Goal: Task Accomplishment & Management: Manage account settings

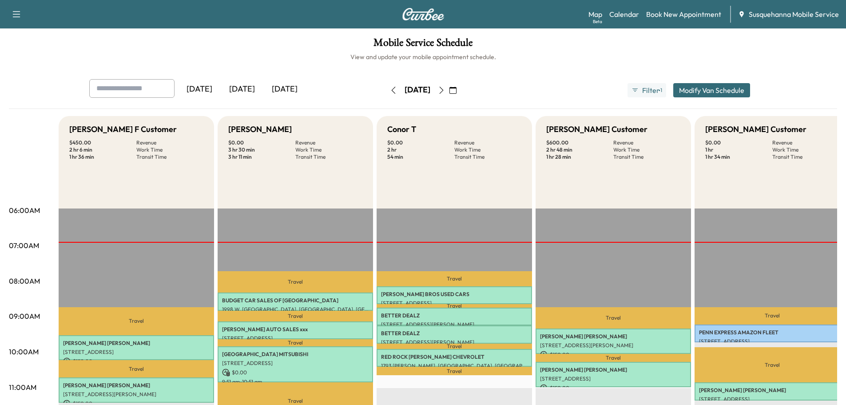
click at [445, 91] on icon "button" at bounding box center [441, 90] width 7 height 7
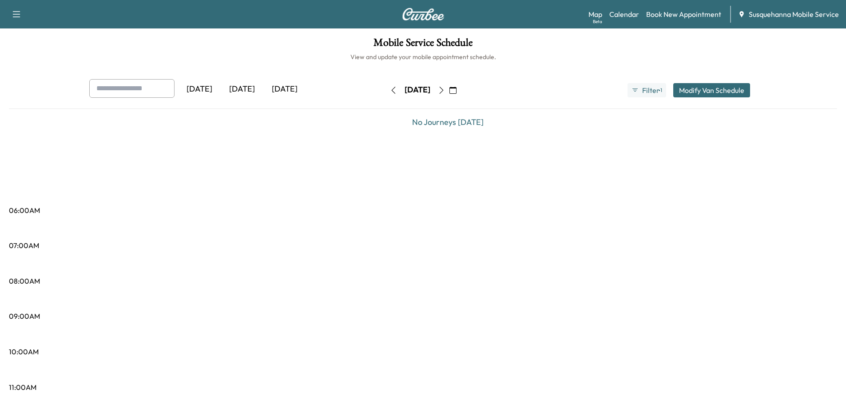
click at [445, 91] on icon "button" at bounding box center [441, 90] width 7 height 7
click at [443, 91] on icon "button" at bounding box center [441, 90] width 4 height 7
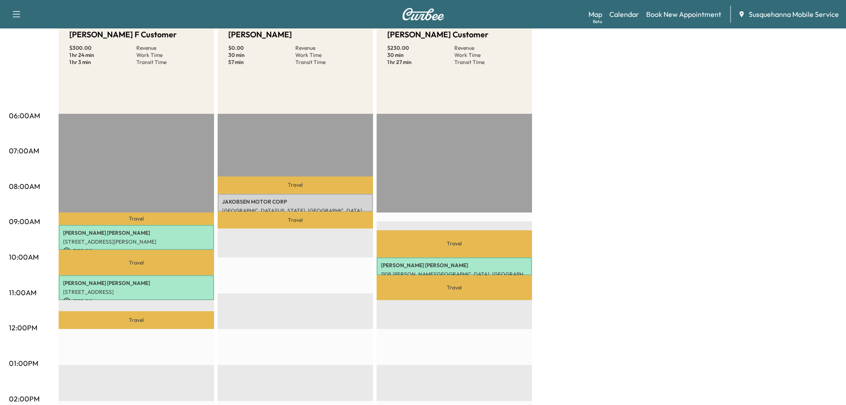
scroll to position [48, 0]
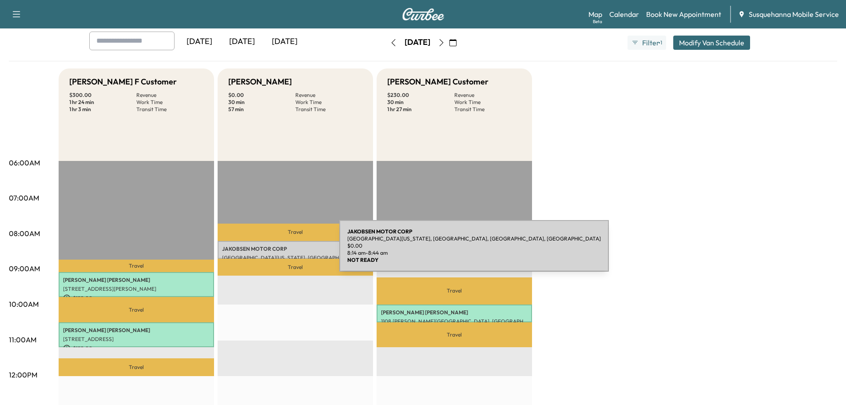
click at [273, 251] on p "JAKOBSEN MOTOR CORP" at bounding box center [295, 248] width 147 height 7
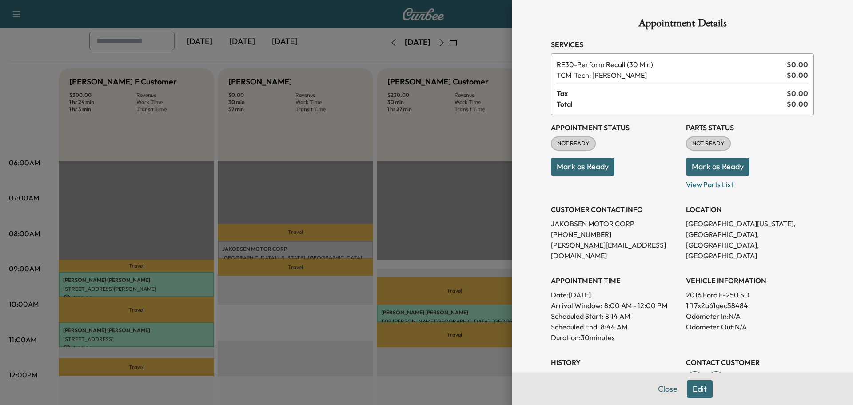
click at [692, 167] on button "Mark as Ready" at bounding box center [718, 167] width 64 height 18
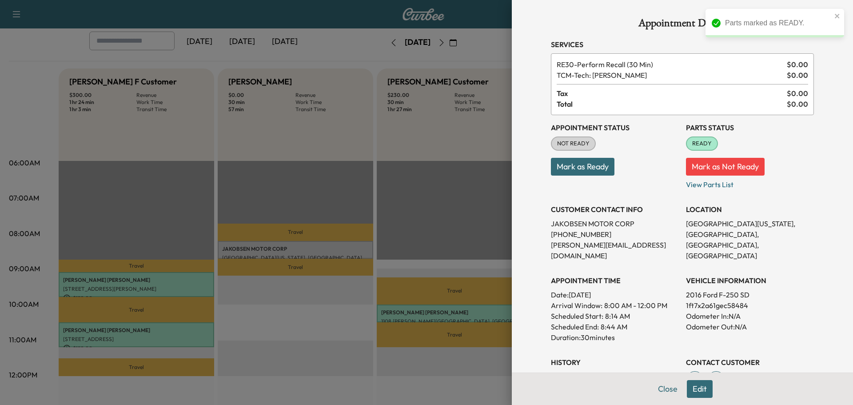
click at [573, 173] on button "Mark as Ready" at bounding box center [583, 167] width 64 height 18
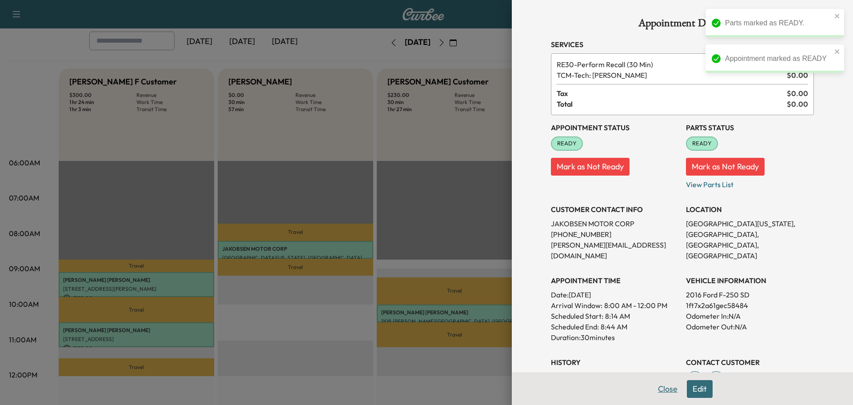
click at [660, 384] on button "Close" at bounding box center [667, 389] width 31 height 18
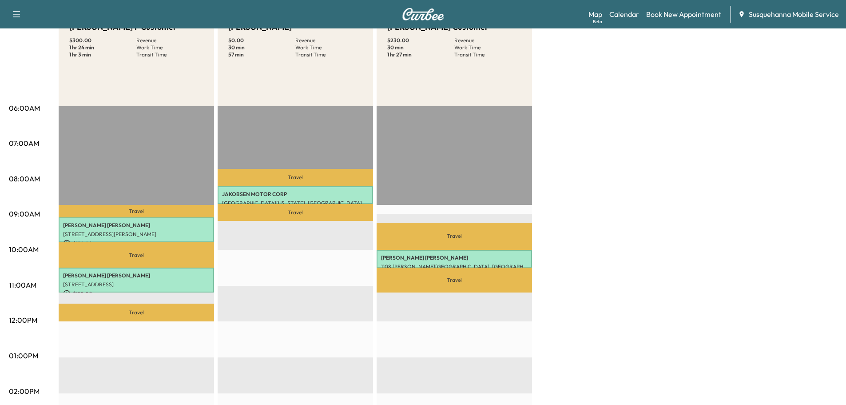
scroll to position [0, 0]
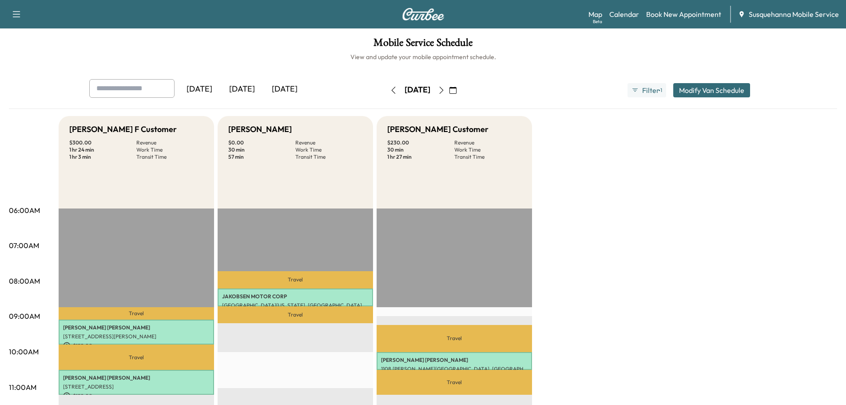
click at [457, 88] on icon "button" at bounding box center [453, 90] width 7 height 7
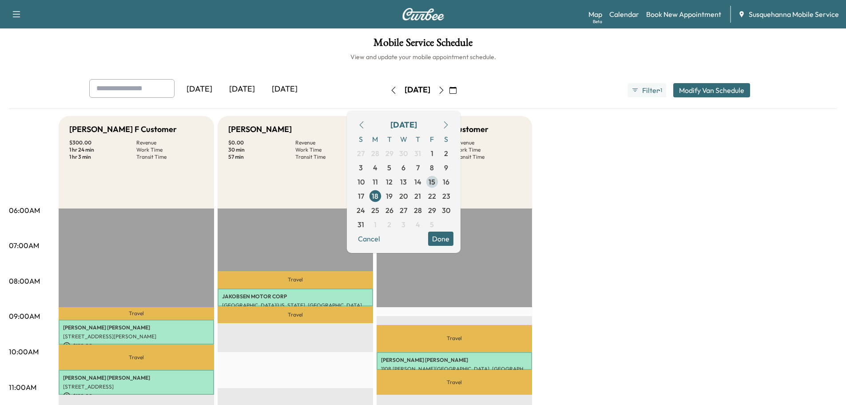
click at [435, 186] on span "15" at bounding box center [432, 181] width 7 height 11
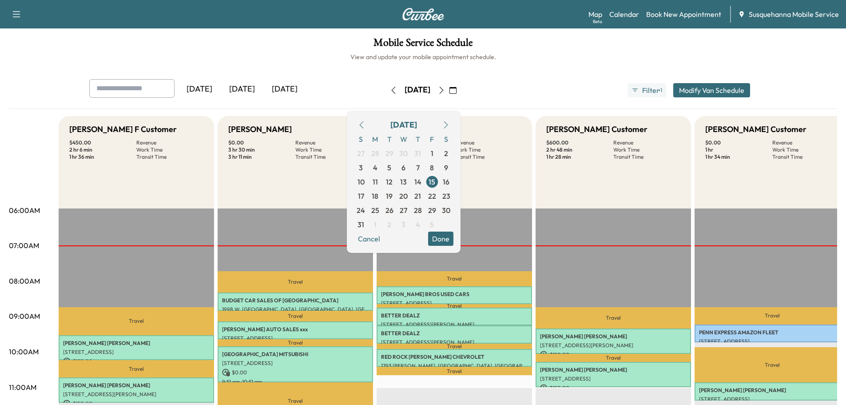
click at [454, 241] on button "Done" at bounding box center [440, 238] width 25 height 14
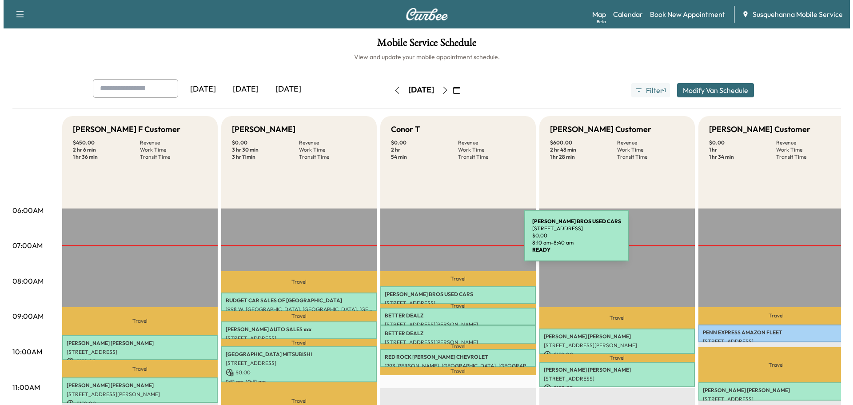
scroll to position [142, 0]
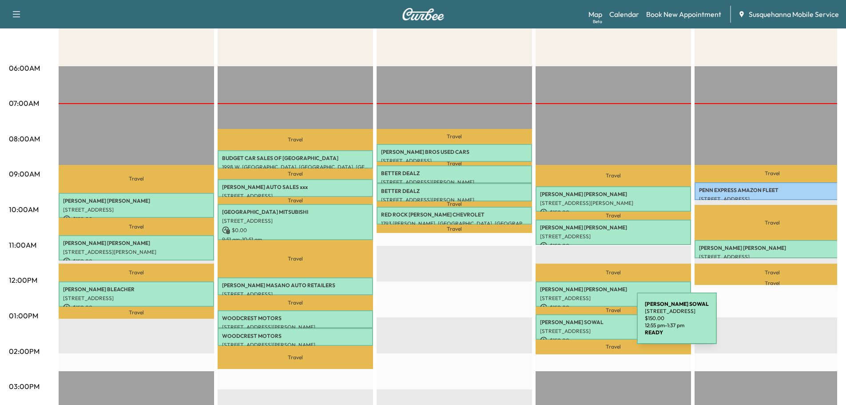
click at [570, 323] on div "BRIAN SOWAL 24 EAST LEMON STREET, LANCASTER, PA, USA $ 150.00 12:55 pm - 1:37 pm" at bounding box center [613, 326] width 155 height 25
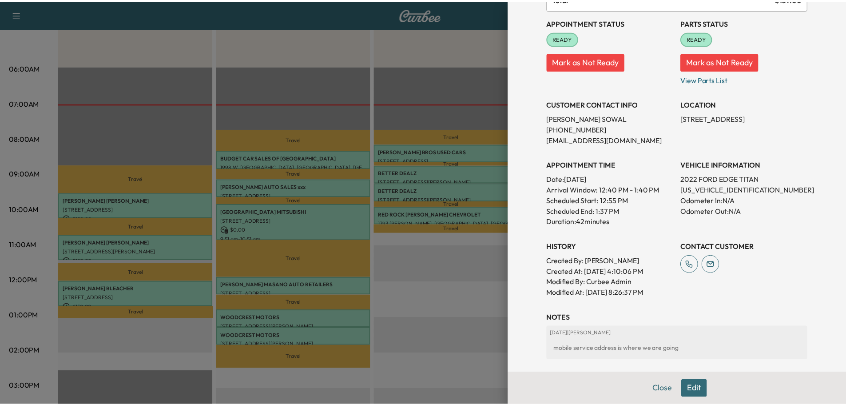
scroll to position [0, 0]
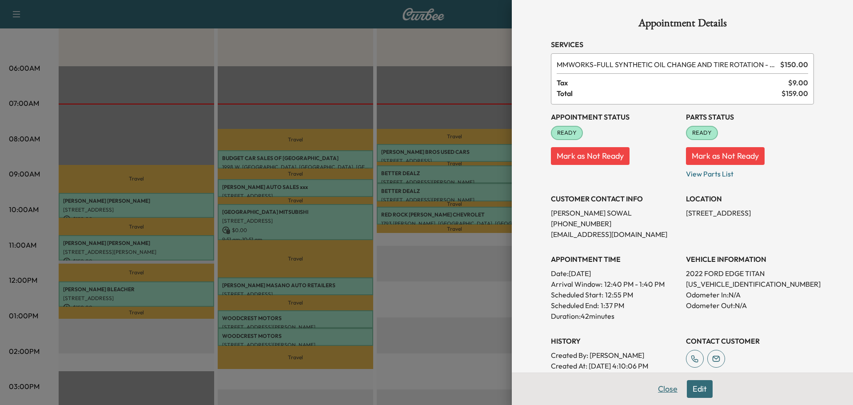
click at [658, 386] on button "Close" at bounding box center [667, 389] width 31 height 18
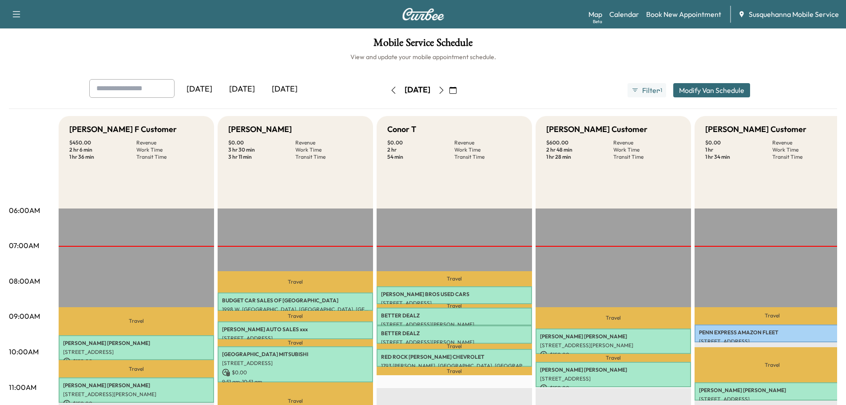
click at [461, 88] on button "button" at bounding box center [453, 90] width 15 height 14
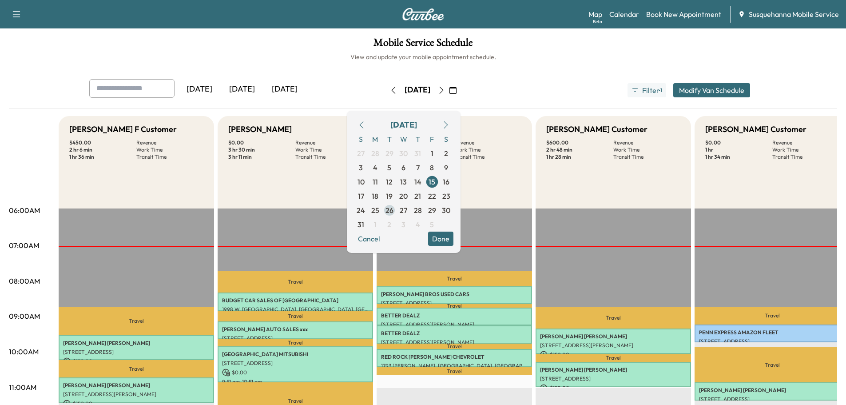
click at [394, 211] on span "26" at bounding box center [390, 210] width 8 height 11
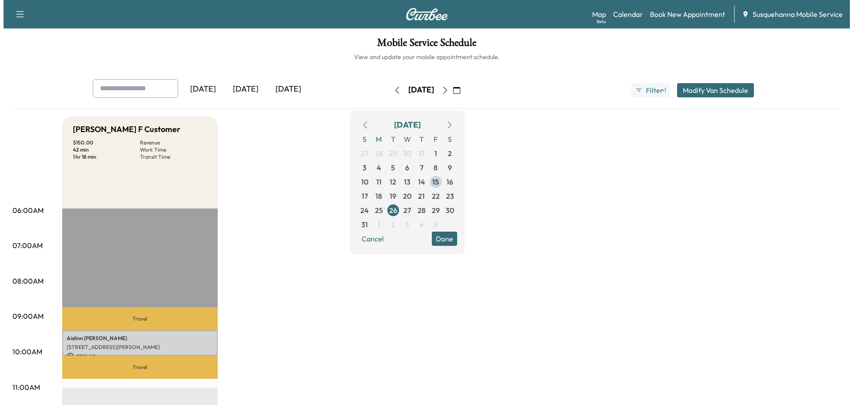
scroll to position [95, 0]
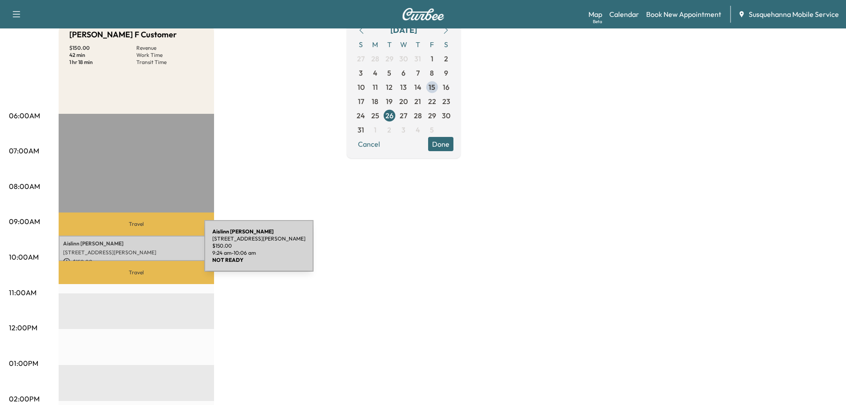
click at [138, 251] on p "31 Echo Valley Dr, New Providence, PA 17560, USA" at bounding box center [136, 252] width 147 height 7
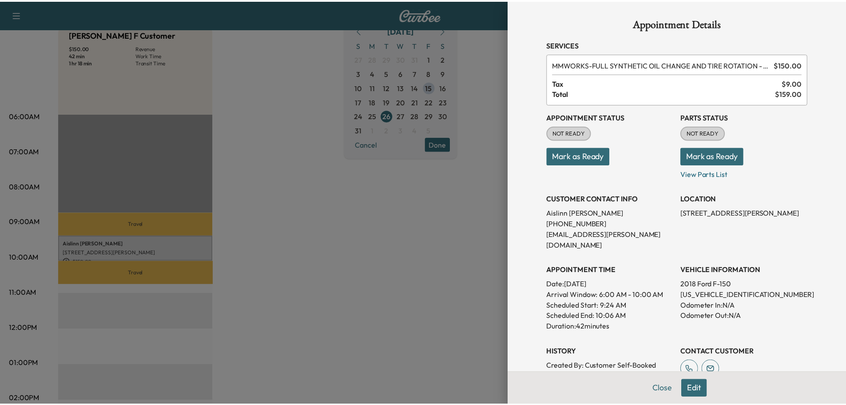
scroll to position [142, 0]
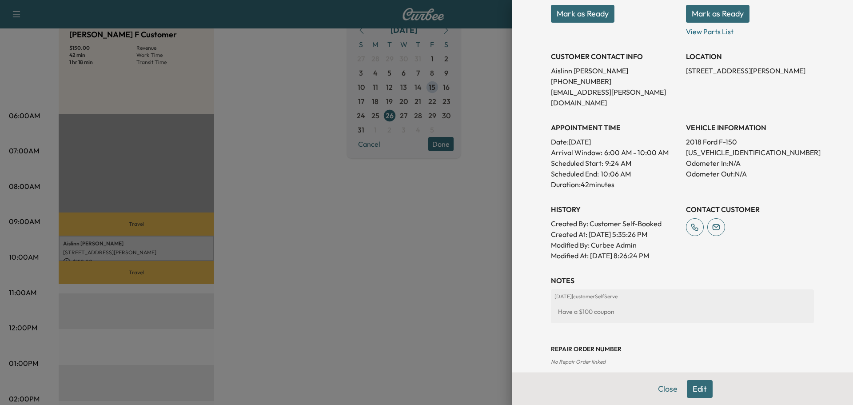
click at [666, 387] on button "Close" at bounding box center [667, 389] width 31 height 18
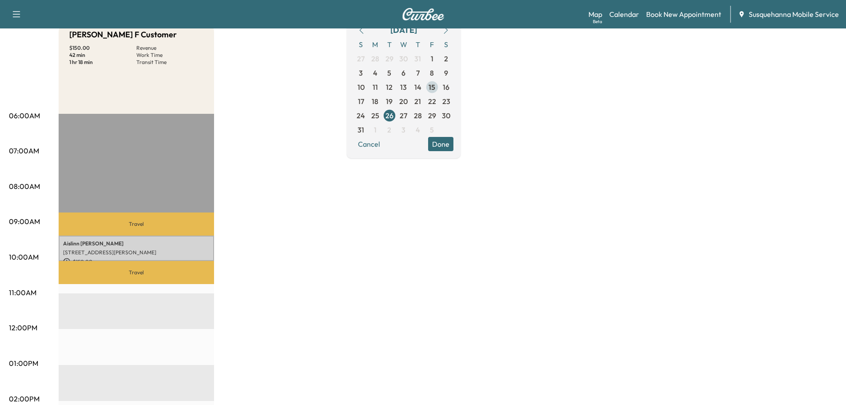
click at [435, 86] on span "15" at bounding box center [432, 87] width 7 height 11
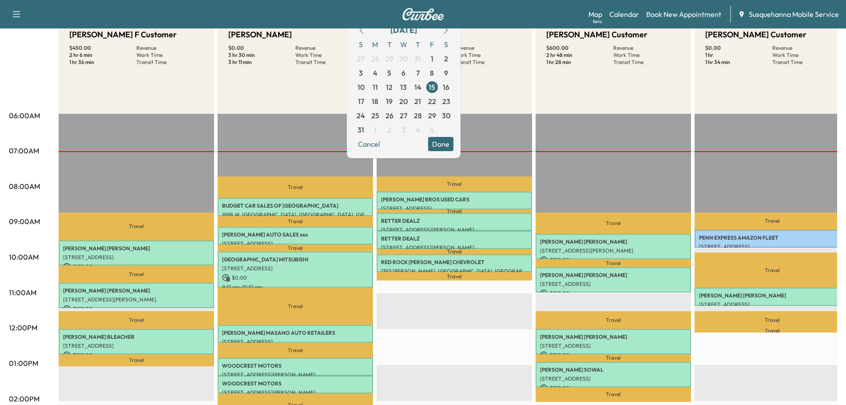
click at [454, 143] on button "Done" at bounding box center [440, 144] width 25 height 14
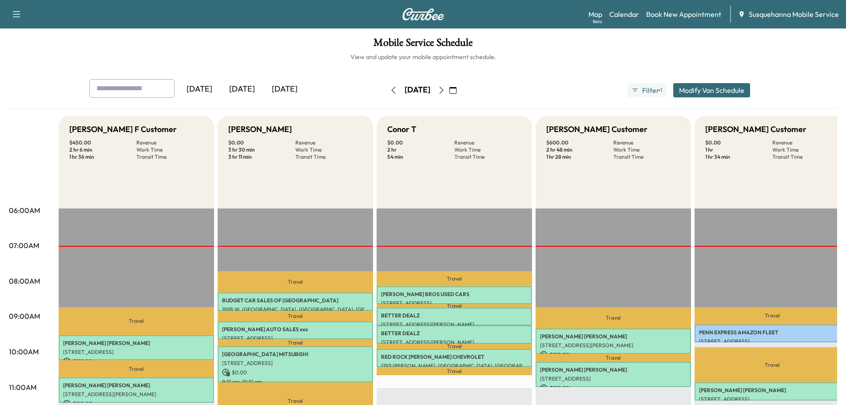
click at [445, 90] on icon "button" at bounding box center [441, 90] width 7 height 7
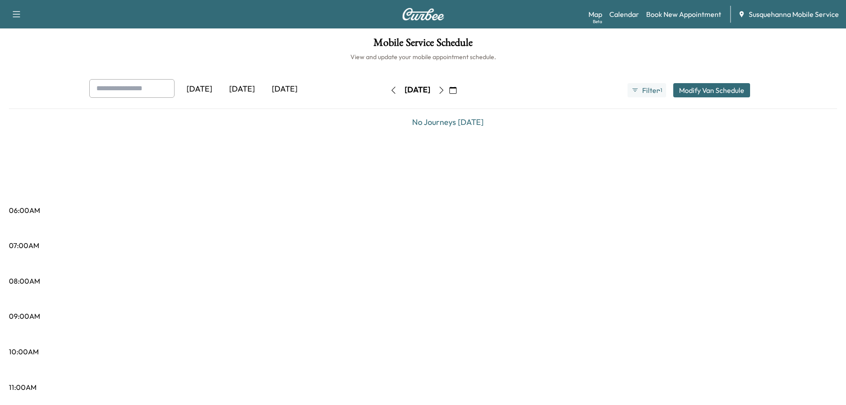
click at [445, 91] on icon "button" at bounding box center [441, 90] width 7 height 7
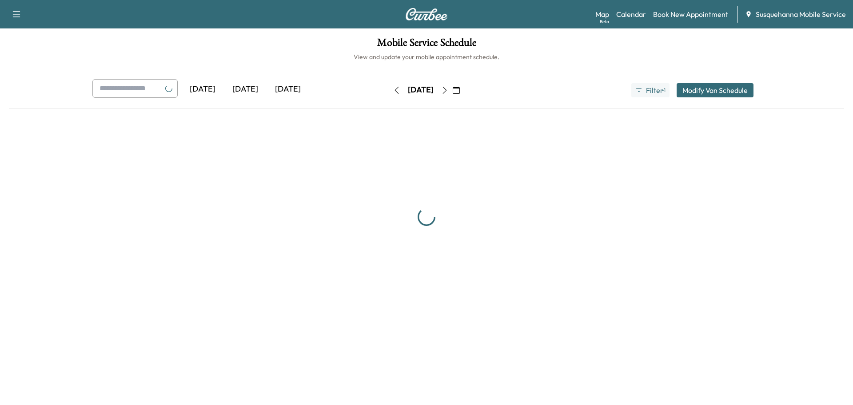
click at [448, 91] on icon "button" at bounding box center [444, 90] width 7 height 7
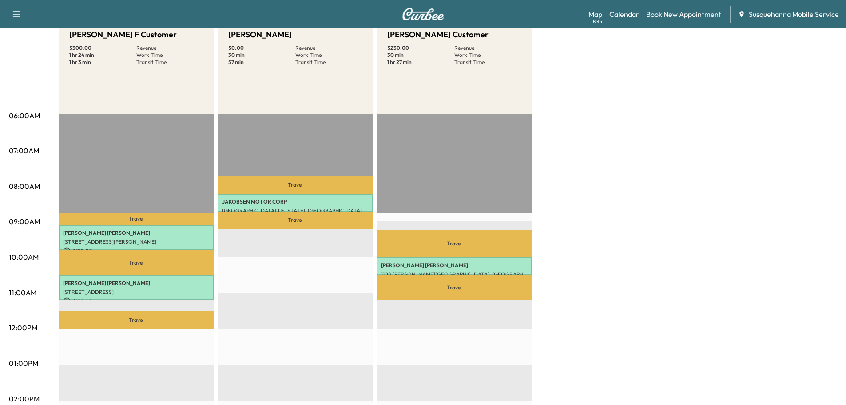
scroll to position [48, 0]
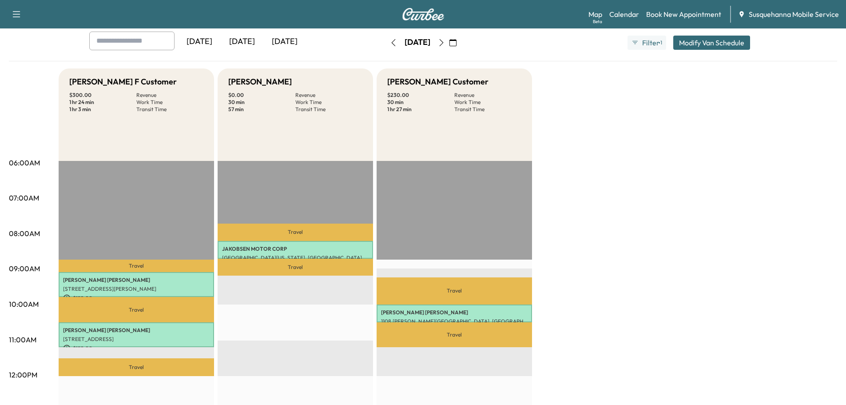
click at [445, 44] on icon "button" at bounding box center [441, 42] width 7 height 7
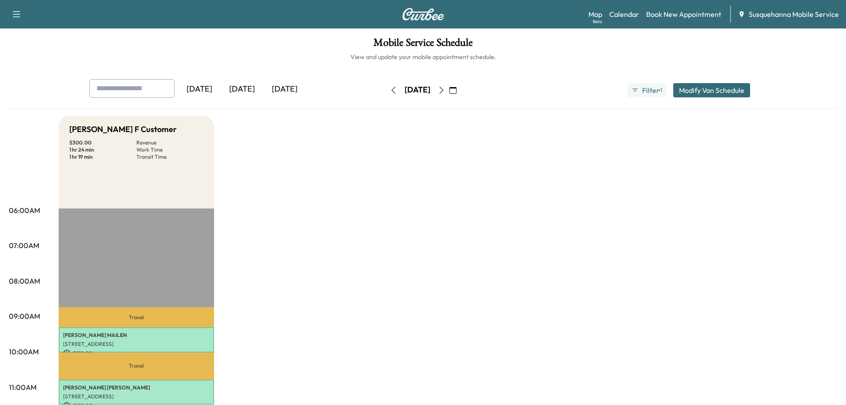
click at [445, 88] on icon "button" at bounding box center [441, 90] width 7 height 7
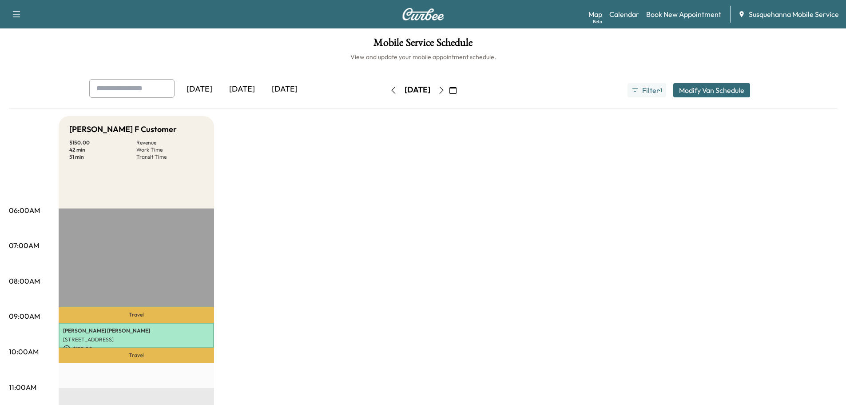
click at [445, 89] on icon "button" at bounding box center [441, 90] width 7 height 7
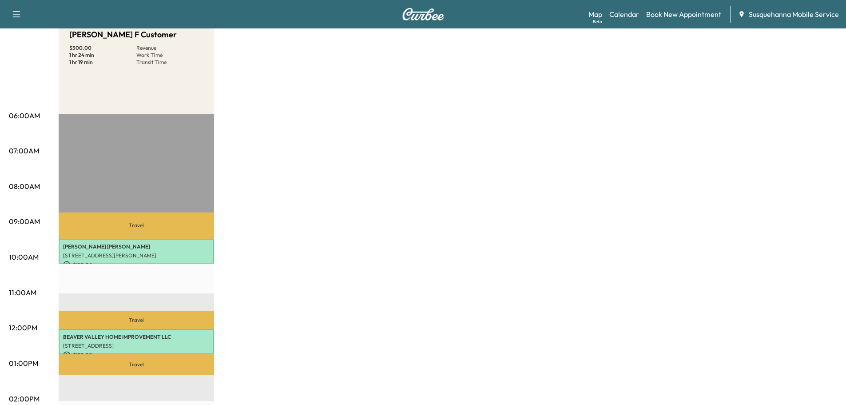
scroll to position [48, 0]
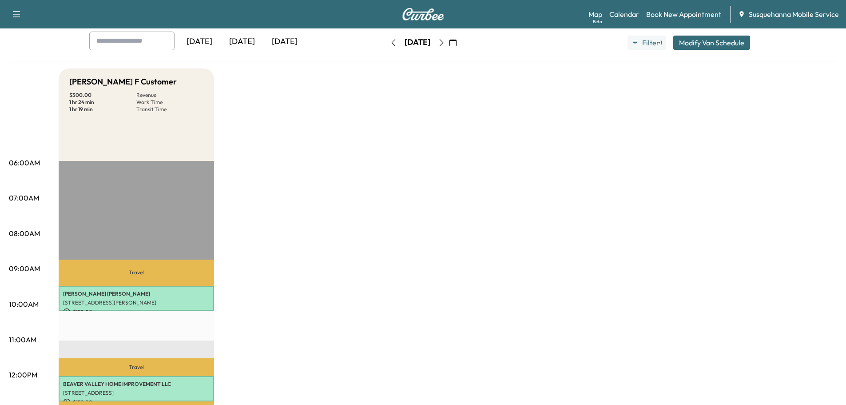
click at [445, 41] on icon "button" at bounding box center [441, 42] width 7 height 7
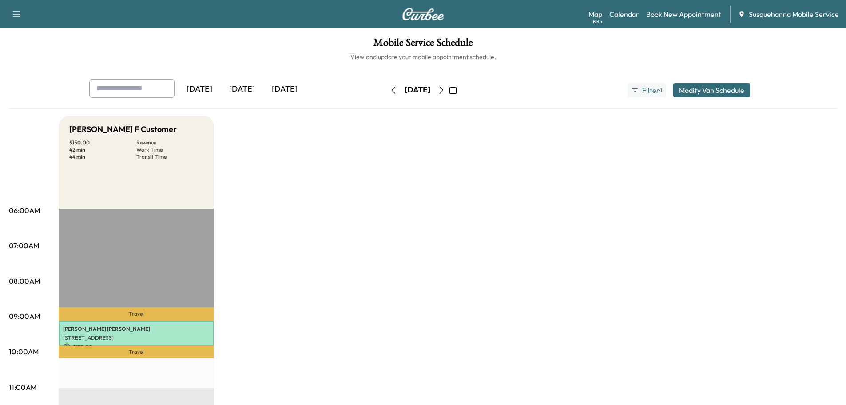
click at [461, 85] on button "button" at bounding box center [453, 90] width 15 height 14
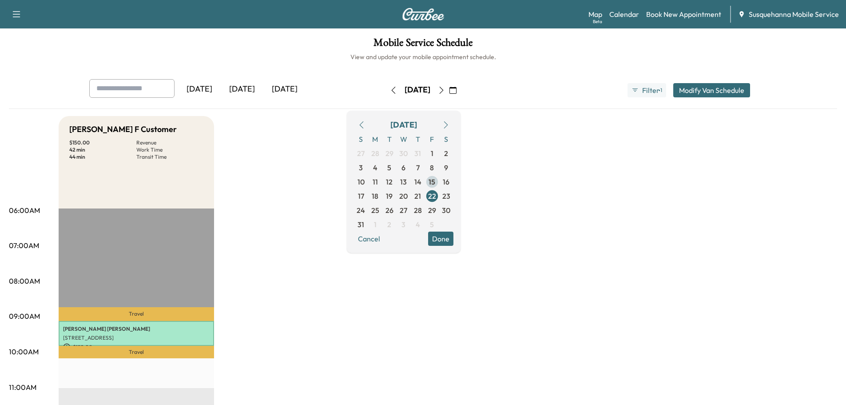
click at [435, 180] on span "15" at bounding box center [432, 181] width 7 height 11
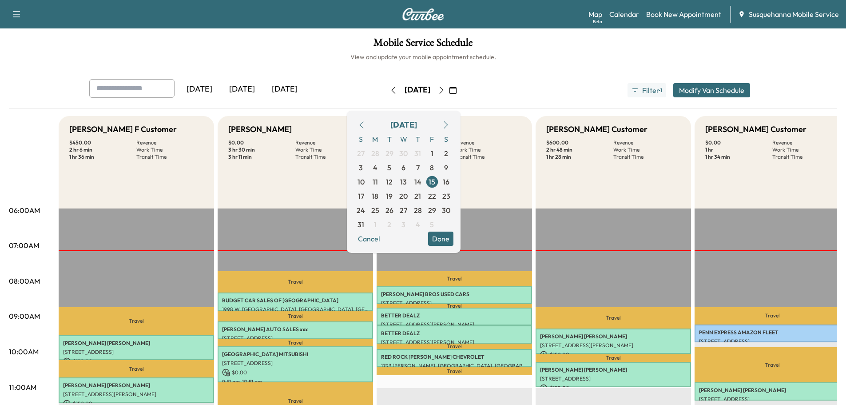
click at [454, 245] on button "Done" at bounding box center [440, 238] width 25 height 14
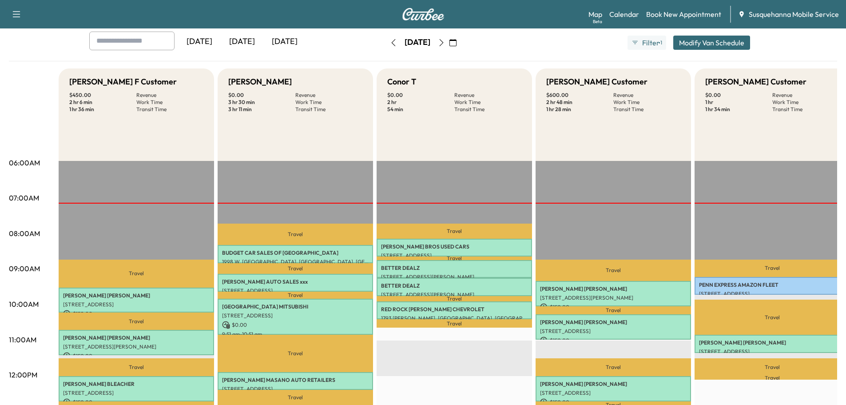
scroll to position [142, 0]
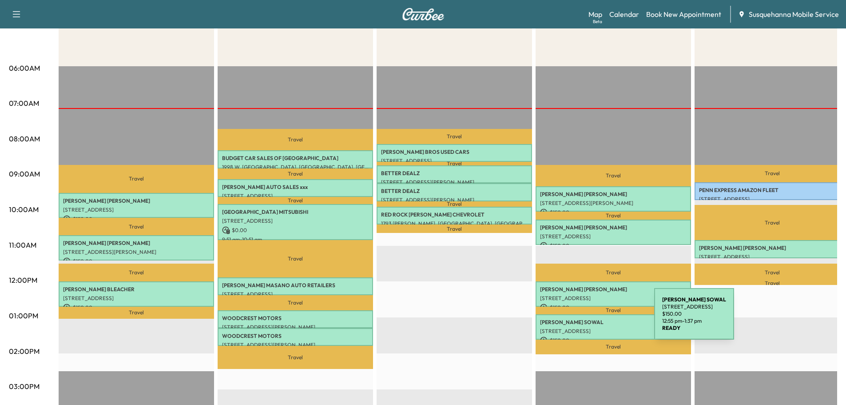
click at [588, 319] on p "BRIAN SOWAL" at bounding box center [613, 322] width 147 height 7
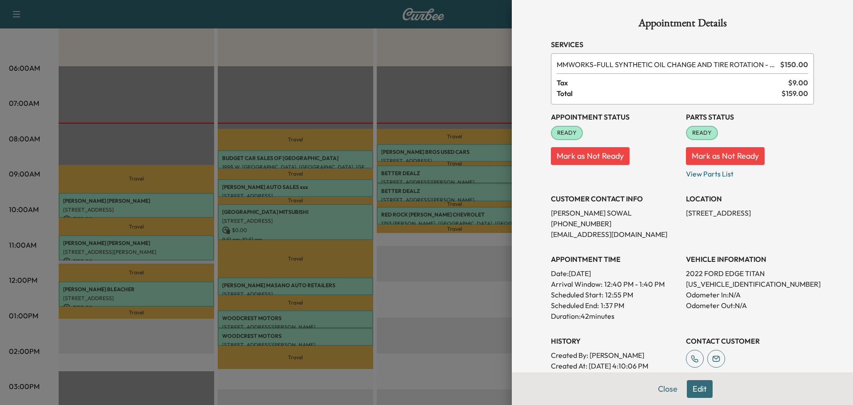
click at [695, 385] on button "Edit" at bounding box center [700, 389] width 26 height 18
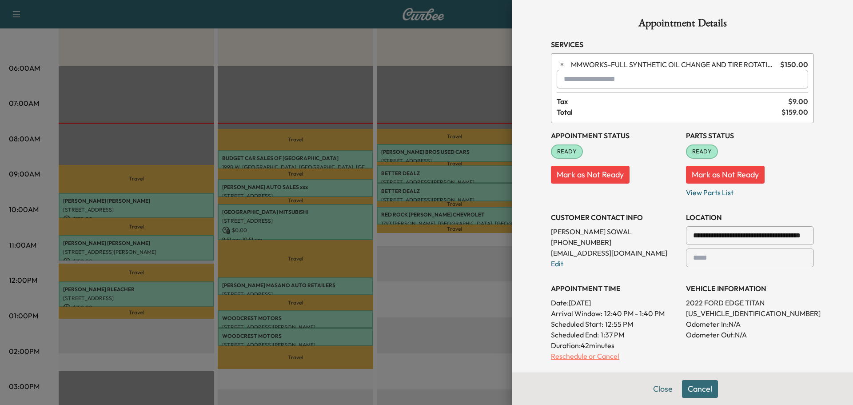
click at [570, 359] on p "Reschedule or Cancel" at bounding box center [615, 356] width 128 height 11
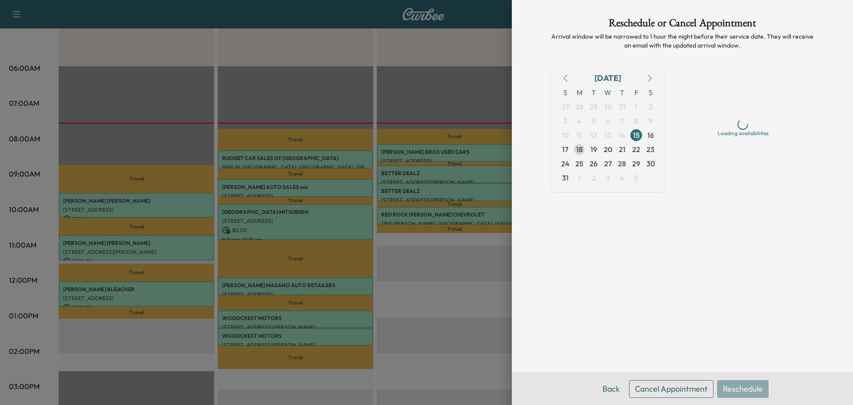
click at [579, 151] on span "18" at bounding box center [579, 149] width 7 height 11
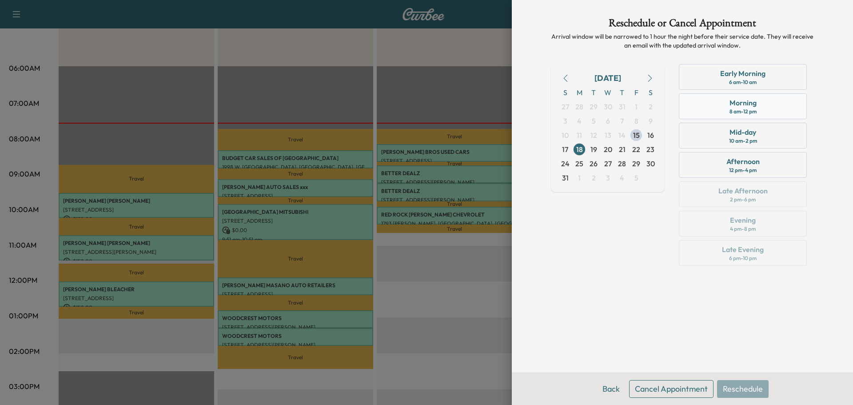
click at [703, 105] on div "Morning 8 am - 12 pm" at bounding box center [743, 106] width 128 height 26
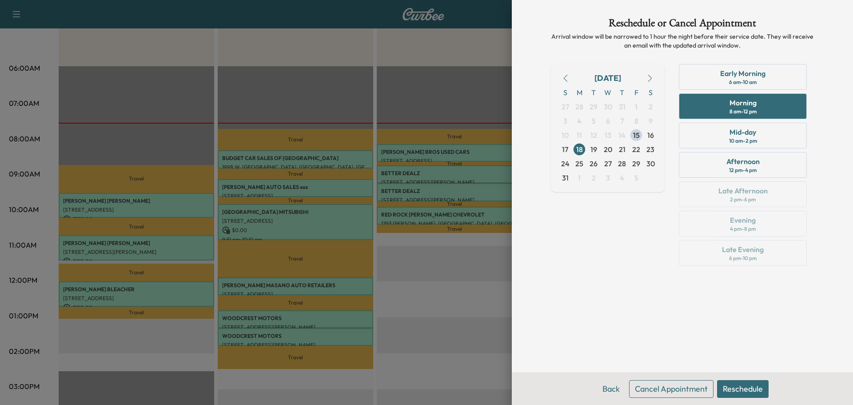
click at [749, 390] on button "Reschedule" at bounding box center [743, 389] width 52 height 18
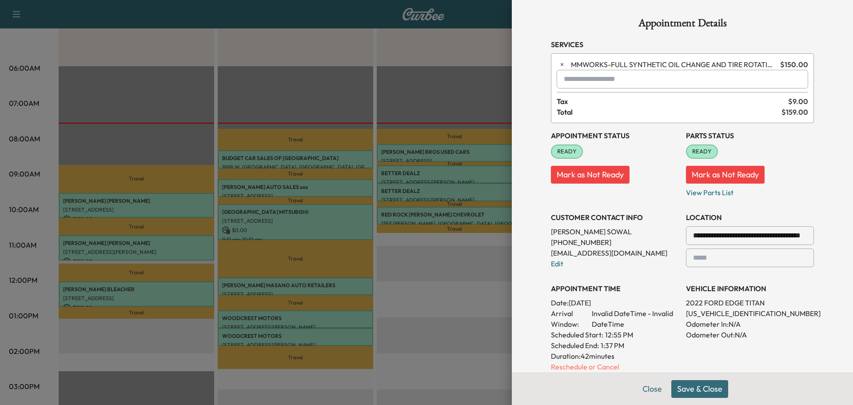
click at [686, 389] on button "Save & Close" at bounding box center [699, 389] width 57 height 18
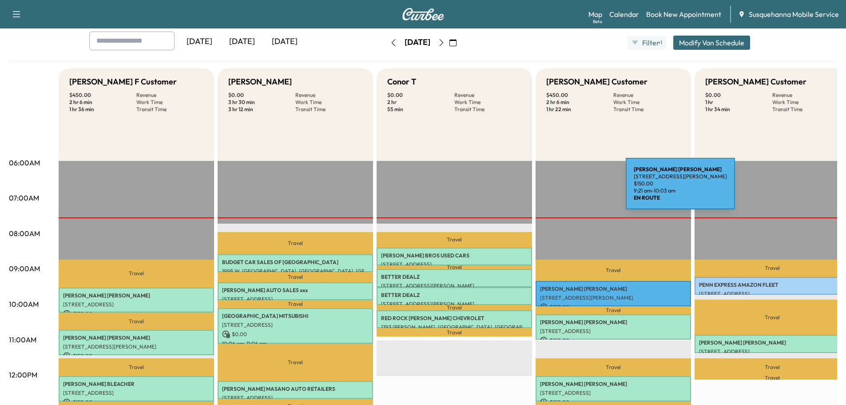
scroll to position [0, 0]
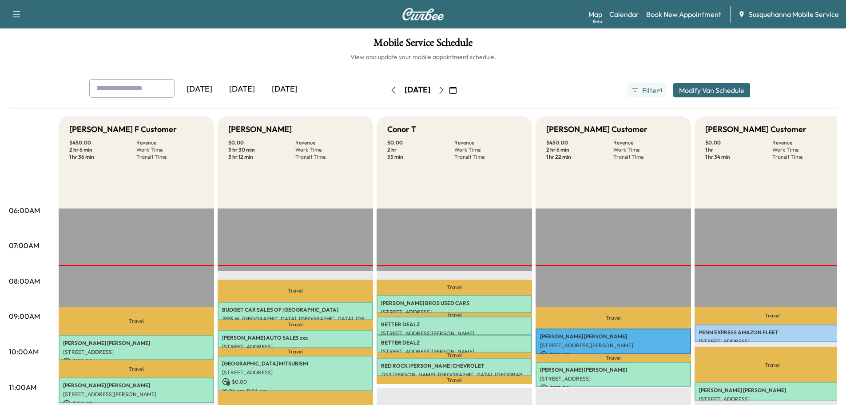
click at [445, 90] on icon "button" at bounding box center [441, 90] width 7 height 7
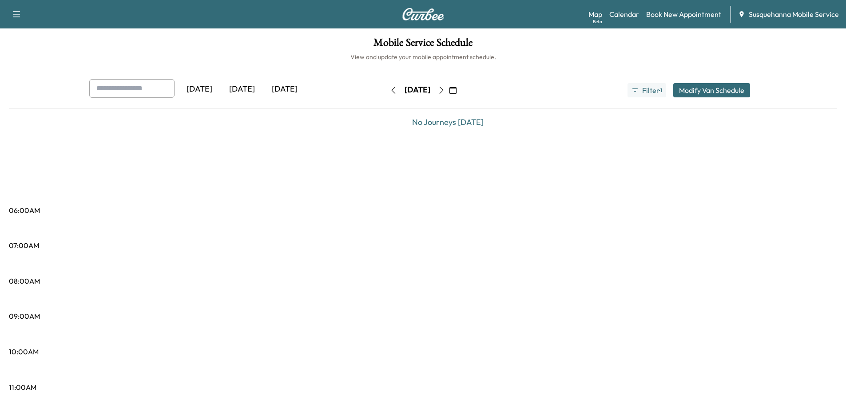
click at [445, 90] on icon "button" at bounding box center [441, 90] width 7 height 7
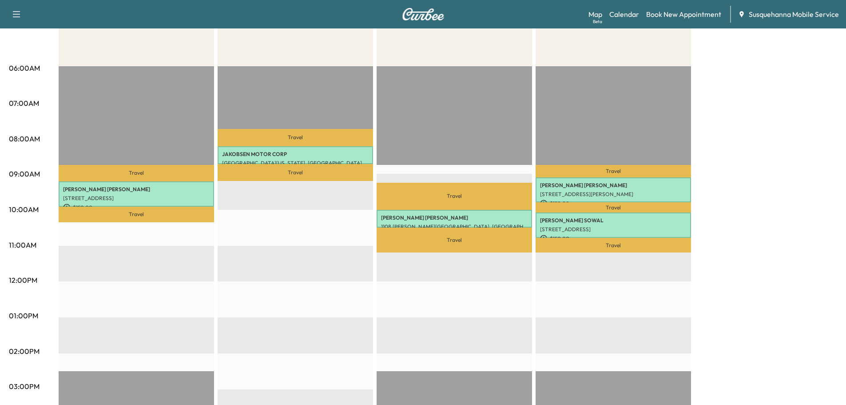
scroll to position [48, 0]
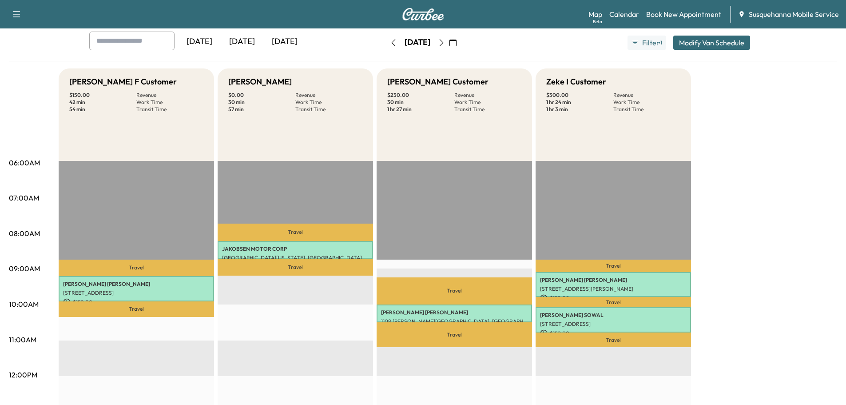
click at [687, 41] on button "Modify Van Schedule" at bounding box center [712, 43] width 77 height 14
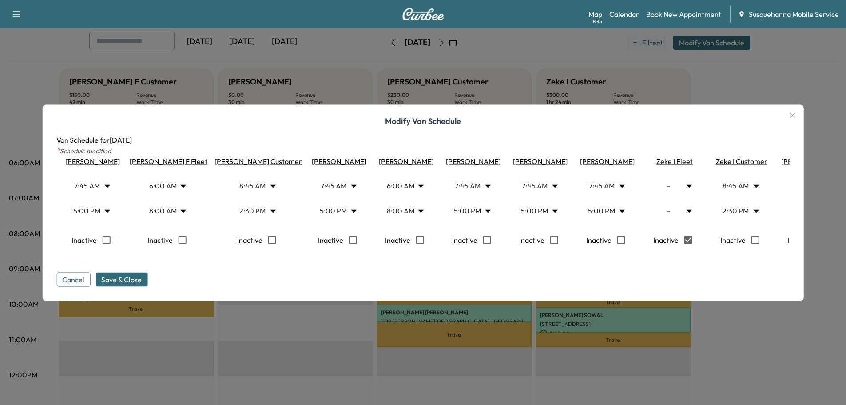
scroll to position [0, 108]
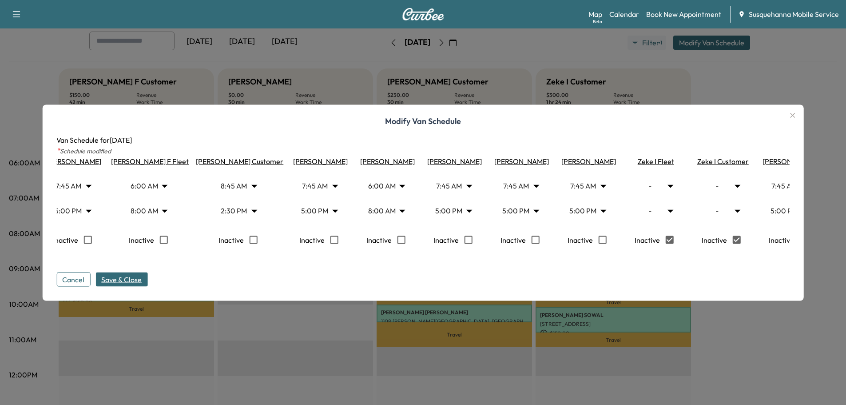
click at [134, 282] on span "Save & Close" at bounding box center [121, 279] width 40 height 11
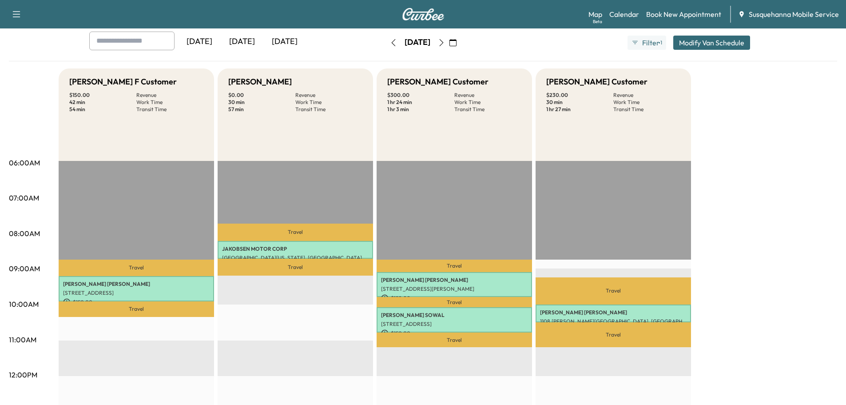
click at [457, 44] on icon "button" at bounding box center [453, 42] width 7 height 7
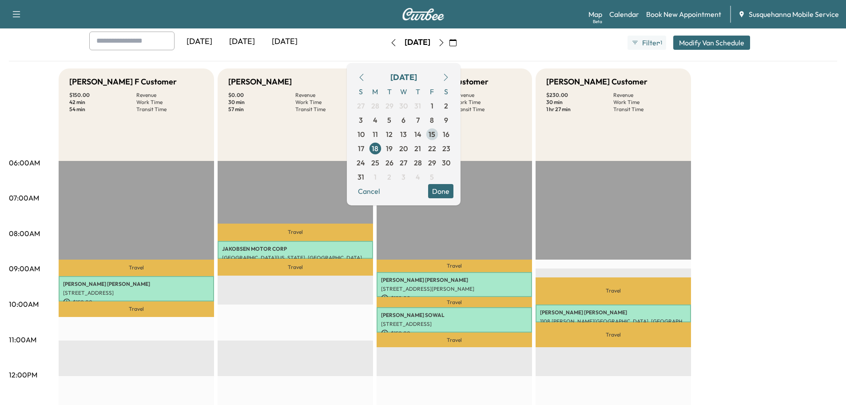
click at [439, 136] on span "15" at bounding box center [432, 134] width 14 height 14
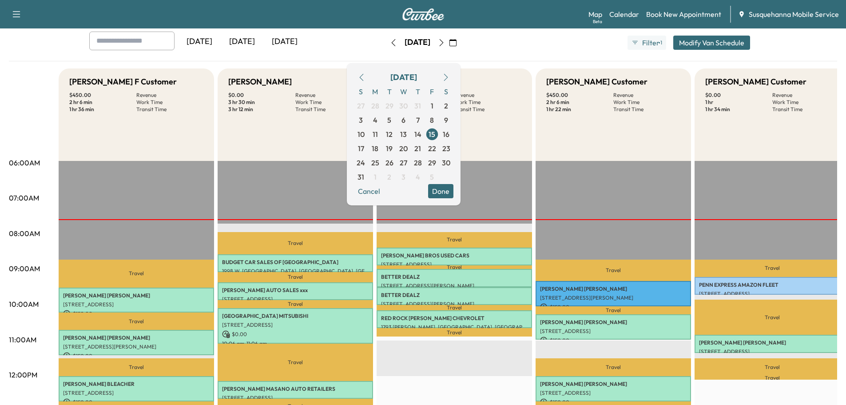
scroll to position [95, 0]
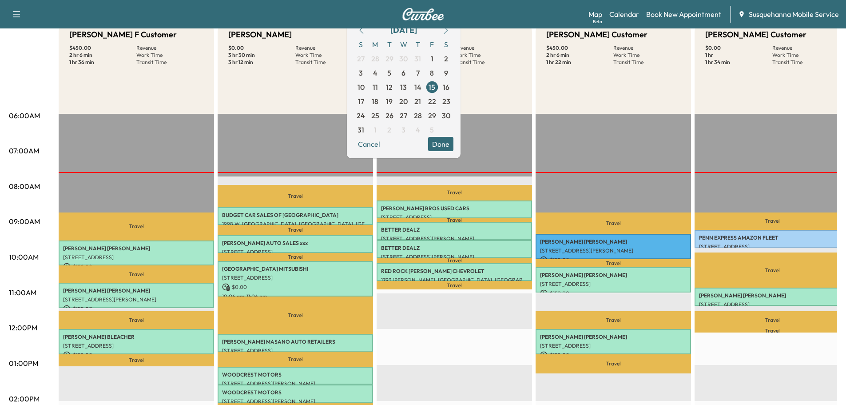
click at [453, 140] on button "Done" at bounding box center [440, 144] width 25 height 14
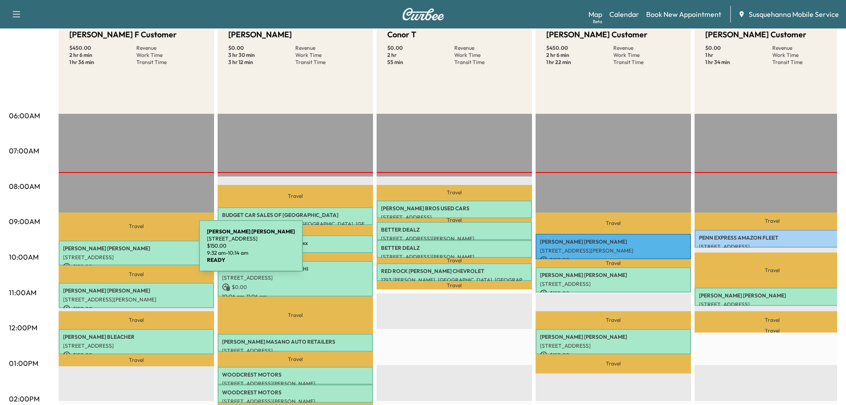
click at [133, 250] on p "TIMOTHY PAUL" at bounding box center [136, 248] width 147 height 7
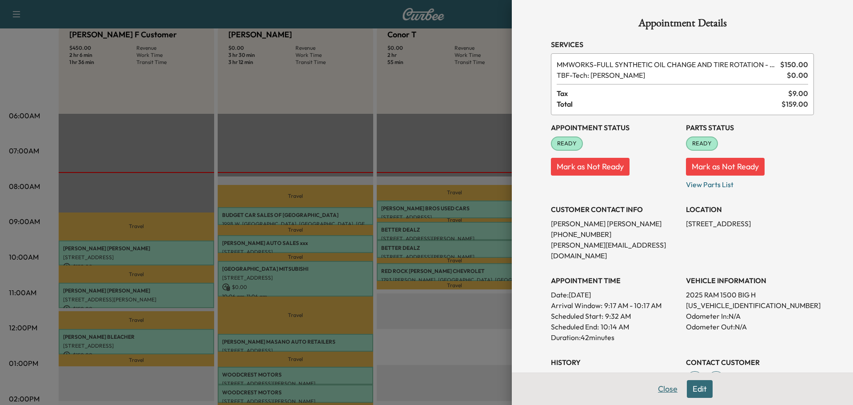
click at [663, 394] on button "Close" at bounding box center [667, 389] width 31 height 18
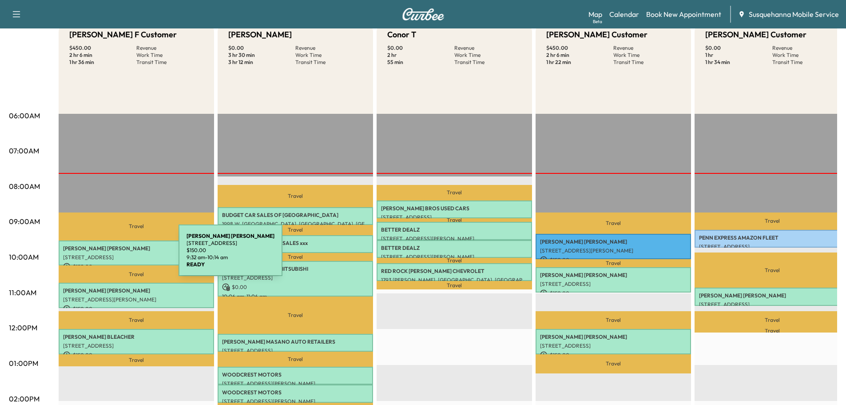
click at [112, 255] on p "[STREET_ADDRESS]" at bounding box center [136, 257] width 147 height 7
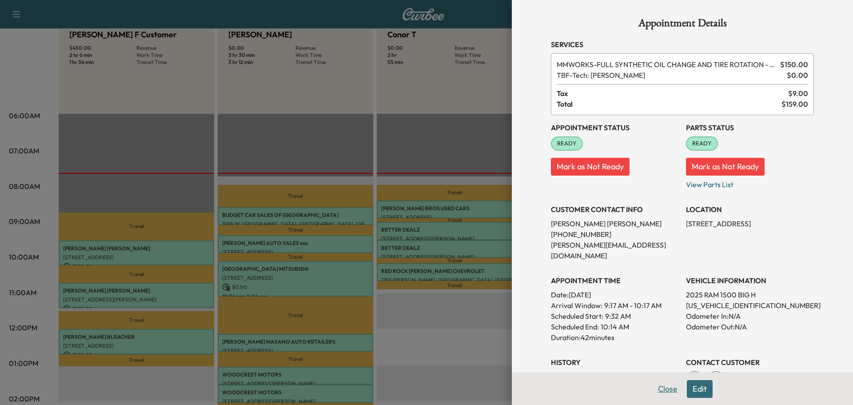
click at [663, 393] on button "Close" at bounding box center [667, 389] width 31 height 18
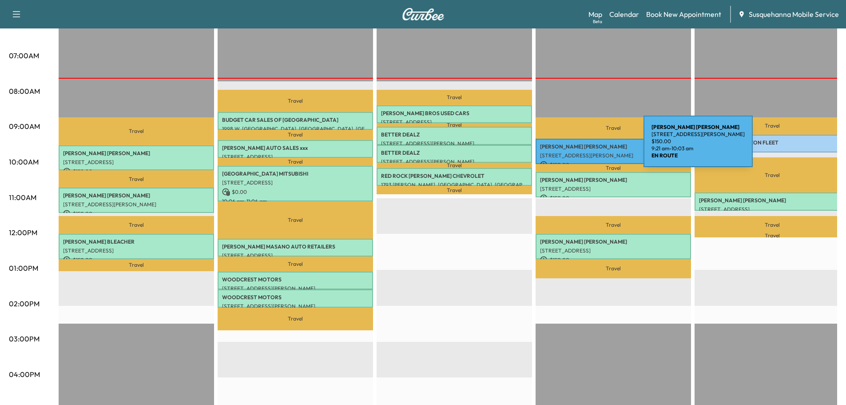
scroll to position [0, 0]
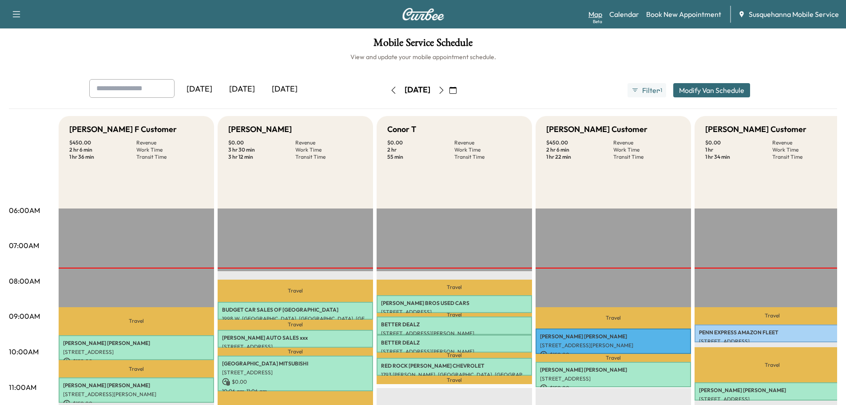
click at [595, 13] on link "Map Beta" at bounding box center [596, 14] width 14 height 11
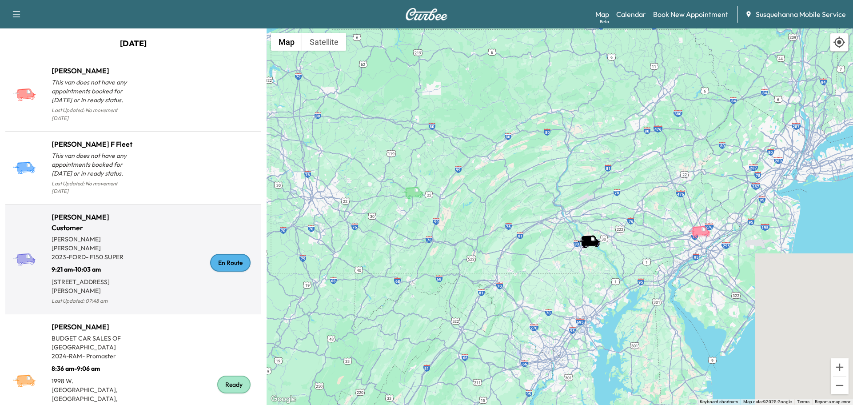
click at [232, 254] on div "En Route" at bounding box center [230, 263] width 40 height 18
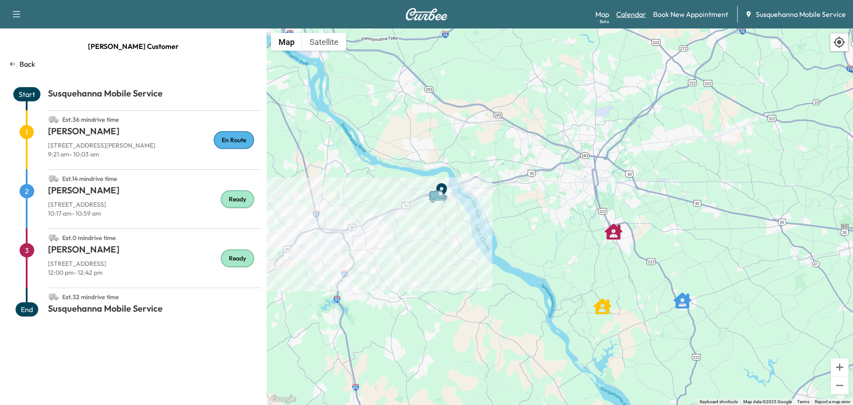
click at [632, 15] on link "Calendar" at bounding box center [631, 14] width 30 height 11
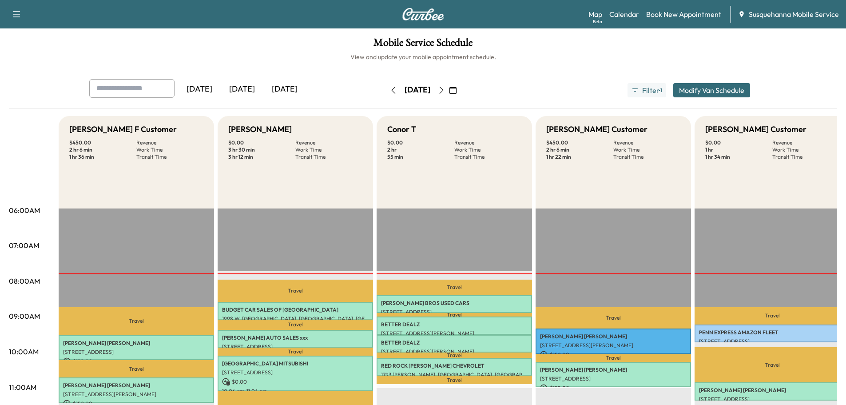
click at [457, 92] on icon "button" at bounding box center [453, 90] width 7 height 7
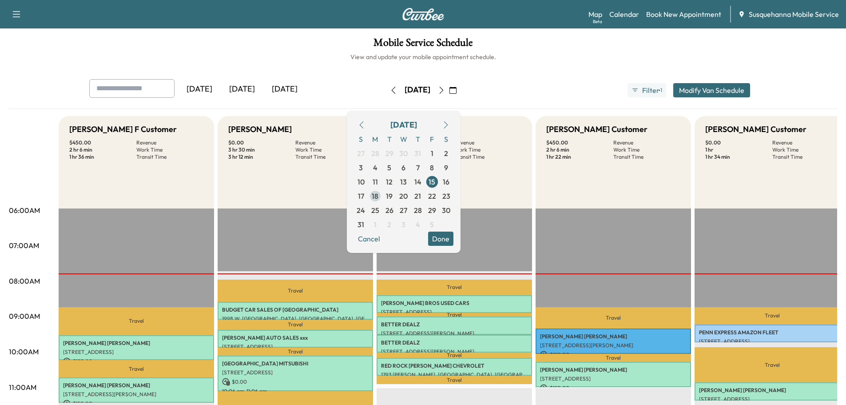
click at [383, 195] on span "18" at bounding box center [375, 196] width 14 height 14
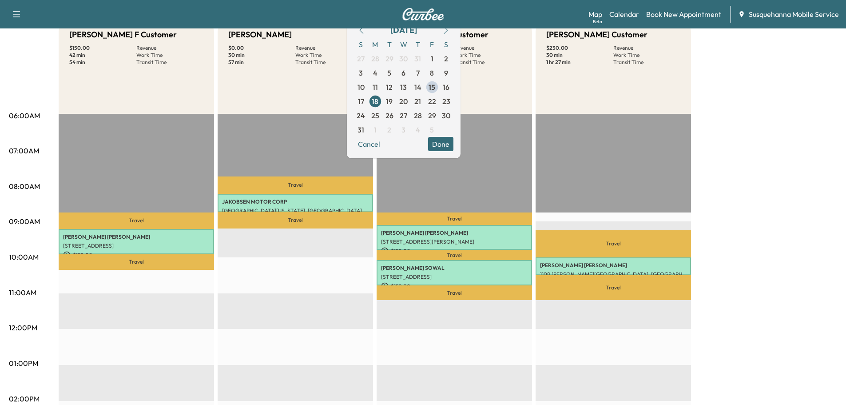
scroll to position [48, 0]
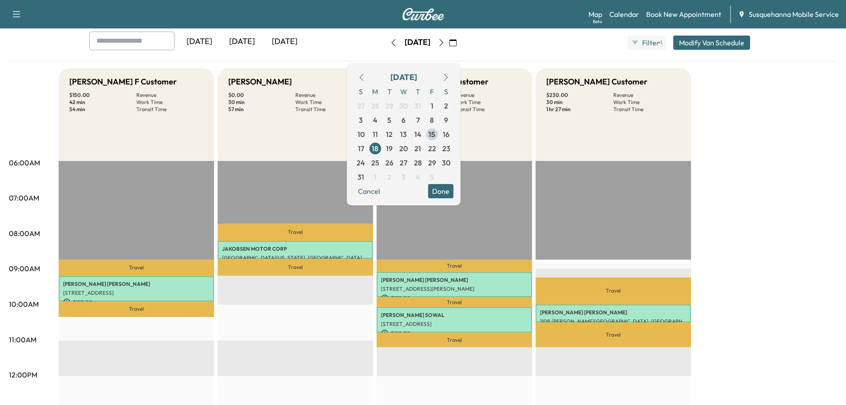
click at [761, 201] on div "Bridgett F Customer $ 150.00 Revenue 42 min Work Time 54 min Transit Time Trave…" at bounding box center [448, 401] width 779 height 666
click at [454, 194] on button "Done" at bounding box center [440, 191] width 25 height 14
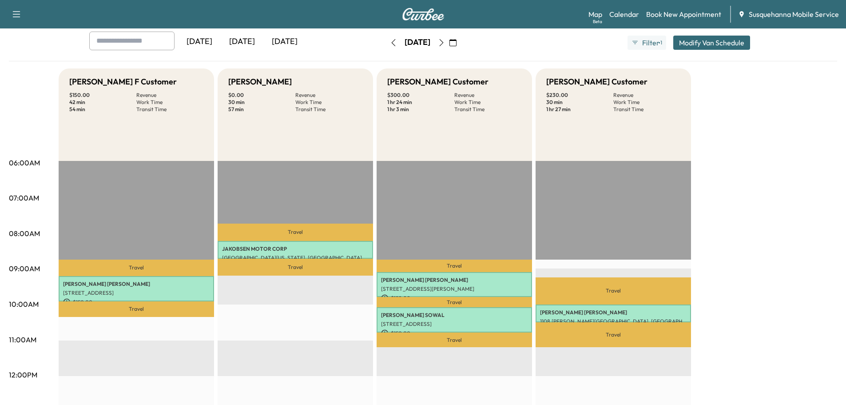
click at [445, 46] on icon "button" at bounding box center [441, 42] width 7 height 7
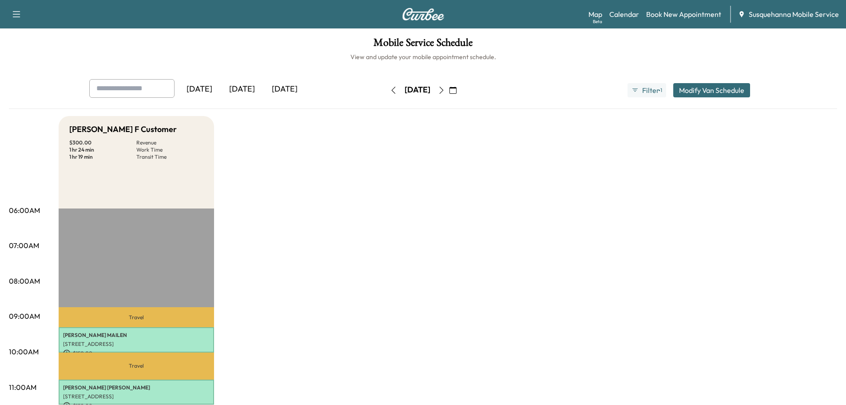
click at [445, 90] on icon "button" at bounding box center [441, 90] width 7 height 7
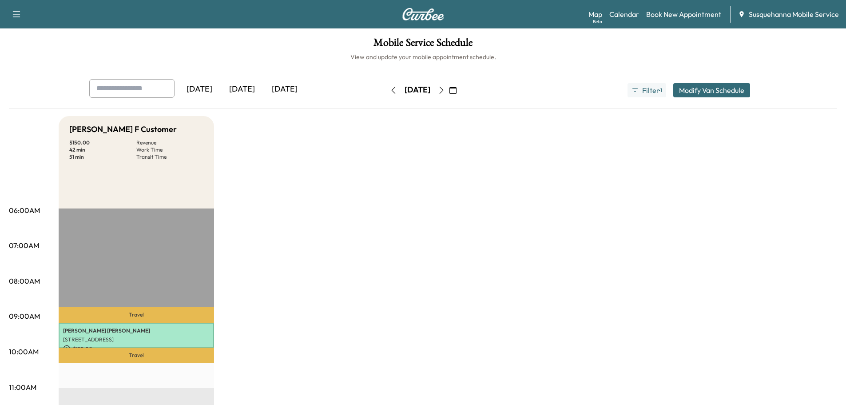
click at [445, 92] on icon "button" at bounding box center [441, 90] width 7 height 7
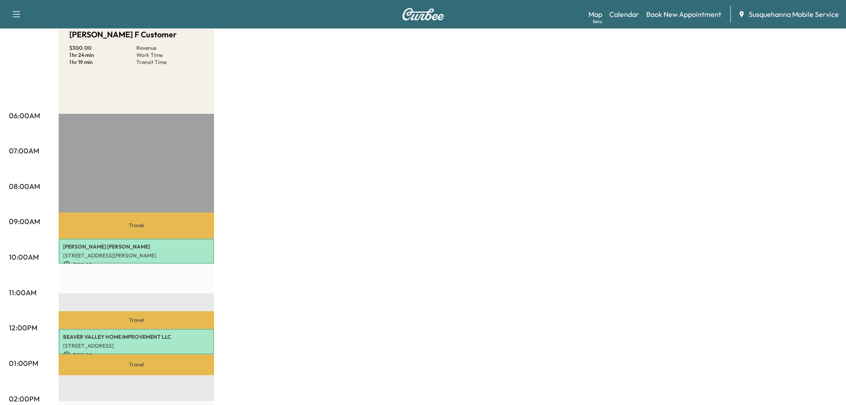
scroll to position [48, 0]
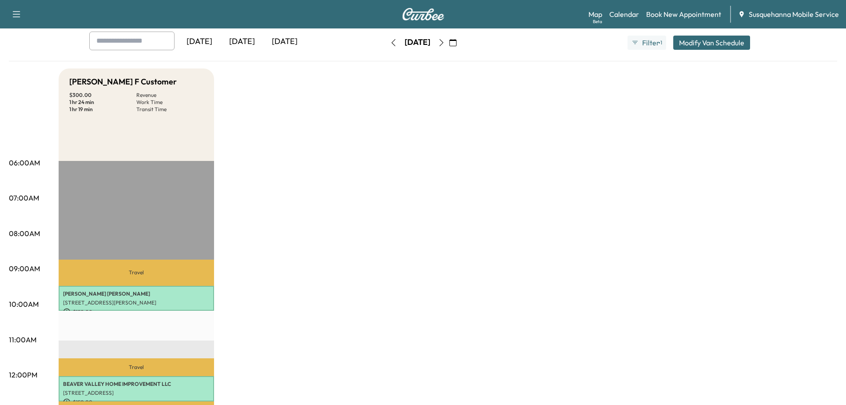
click at [449, 46] on button "button" at bounding box center [441, 43] width 15 height 14
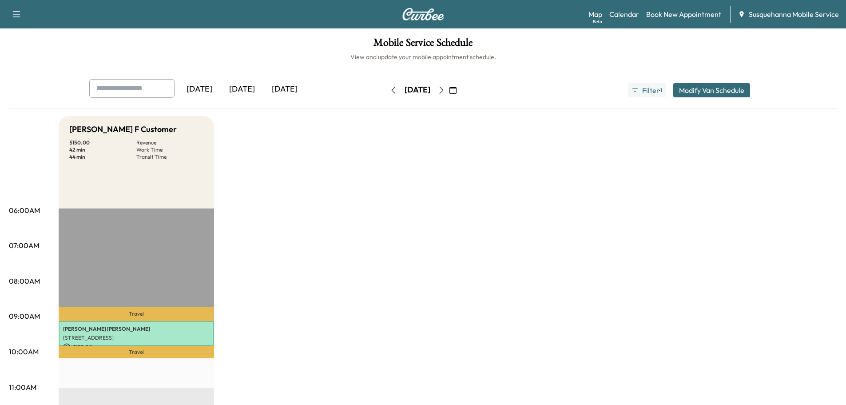
click at [457, 90] on icon "button" at bounding box center [453, 90] width 7 height 7
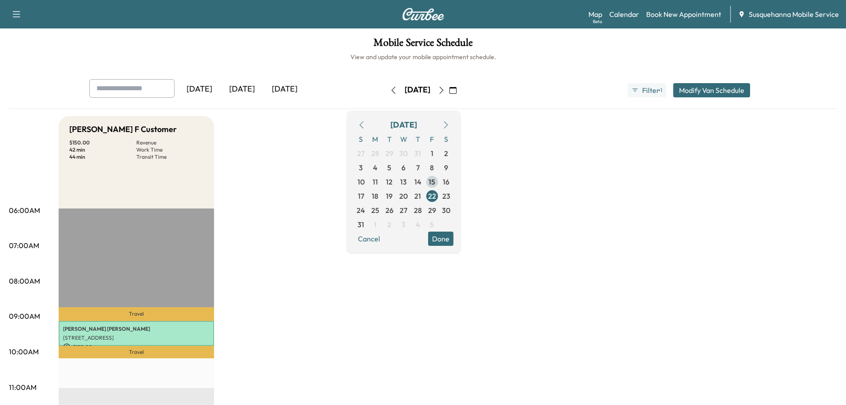
click at [435, 179] on span "15" at bounding box center [432, 181] width 7 height 11
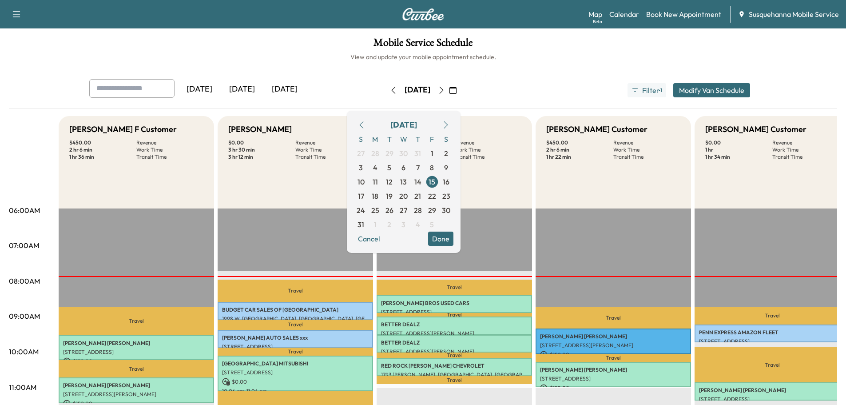
click at [452, 243] on button "Done" at bounding box center [440, 238] width 25 height 14
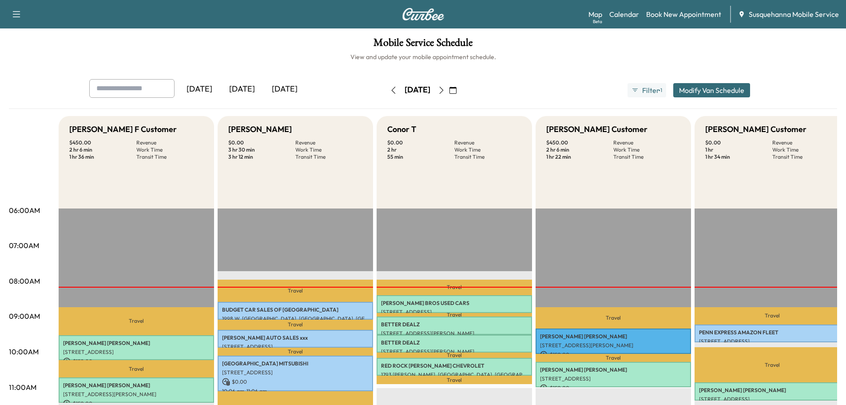
scroll to position [48, 0]
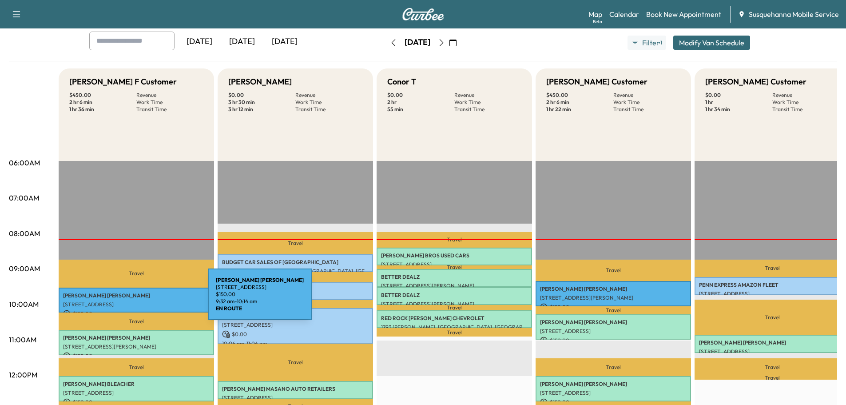
click at [141, 301] on p "[STREET_ADDRESS]" at bounding box center [136, 304] width 147 height 7
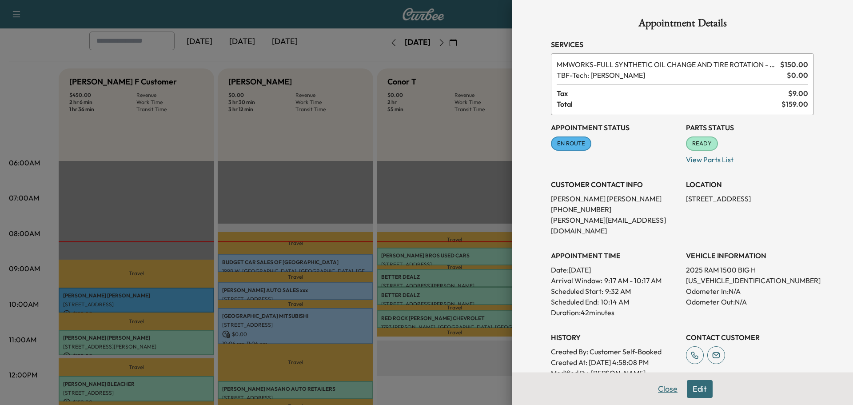
click at [671, 392] on button "Close" at bounding box center [667, 389] width 31 height 18
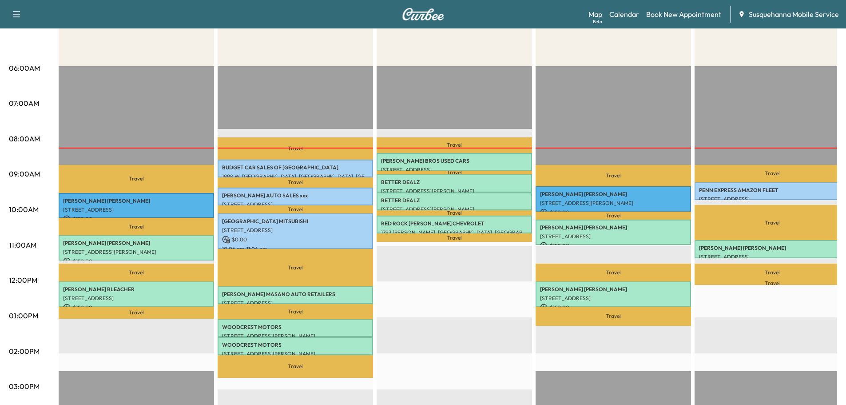
scroll to position [190, 0]
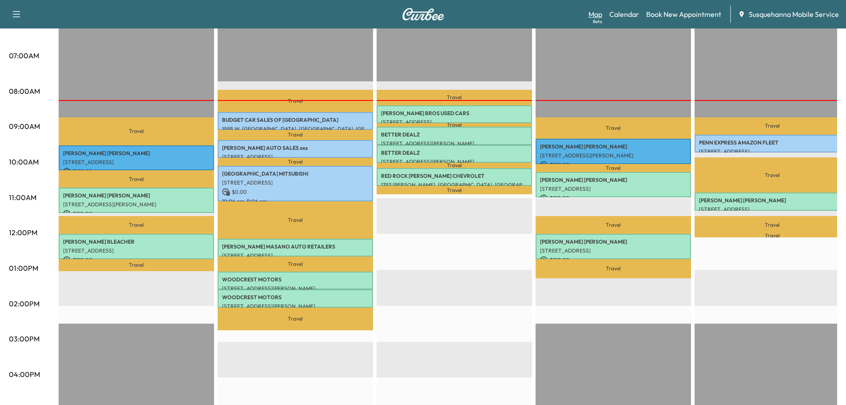
click at [596, 14] on link "Map Beta" at bounding box center [596, 14] width 14 height 11
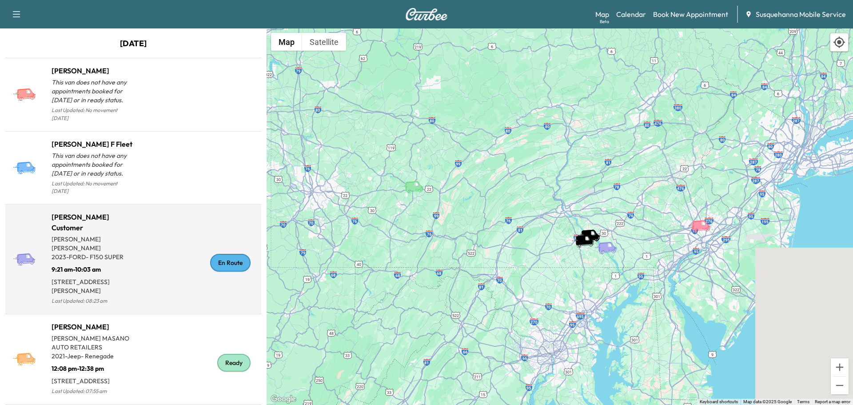
click at [213, 257] on div "En Route" at bounding box center [230, 263] width 40 height 18
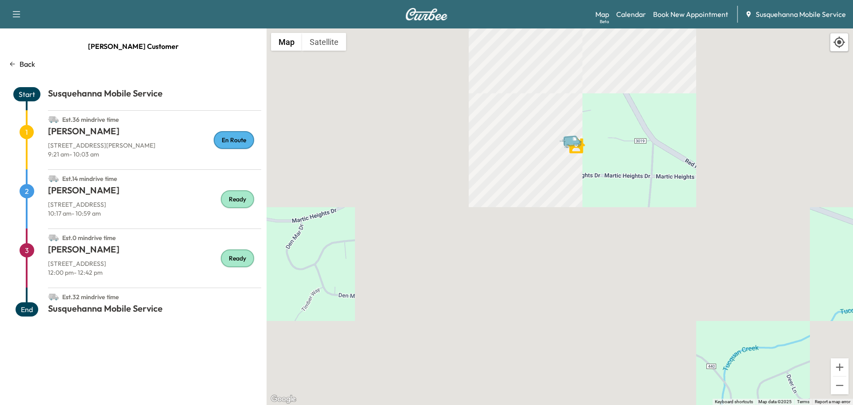
drag, startPoint x: 558, startPoint y: 283, endPoint x: 588, endPoint y: 397, distance: 118.2
click at [588, 397] on div "To activate drag with keyboard, press Alt + Enter. Once in keyboard drag state,…" at bounding box center [560, 216] width 586 height 376
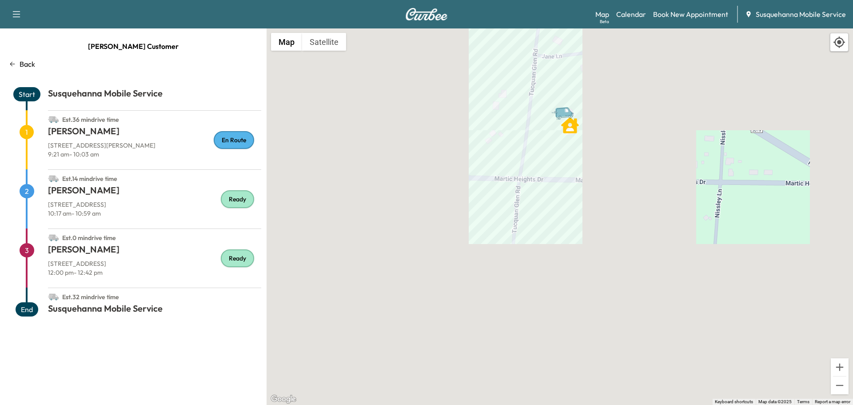
click at [18, 63] on div "Back" at bounding box center [133, 64] width 256 height 11
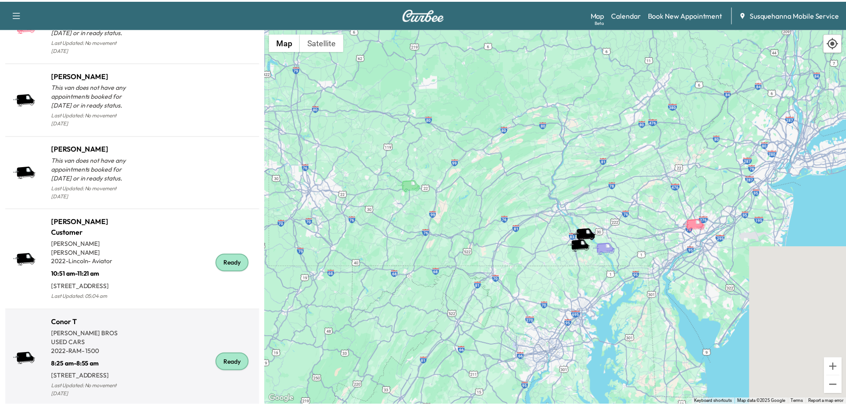
scroll to position [933, 0]
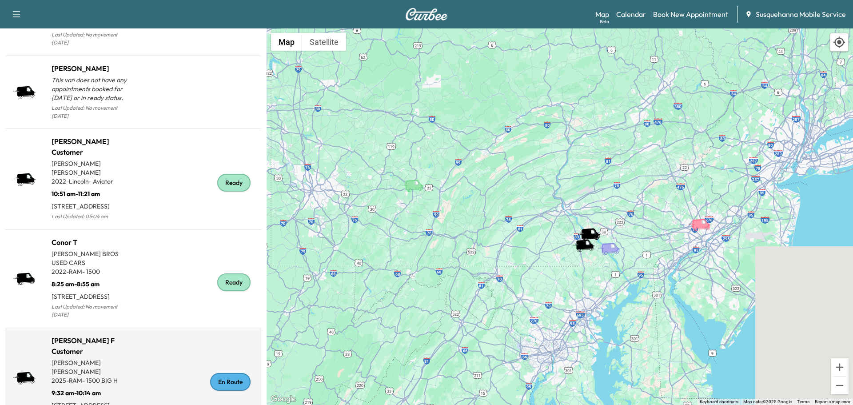
click at [228, 373] on div "En Route" at bounding box center [230, 382] width 40 height 18
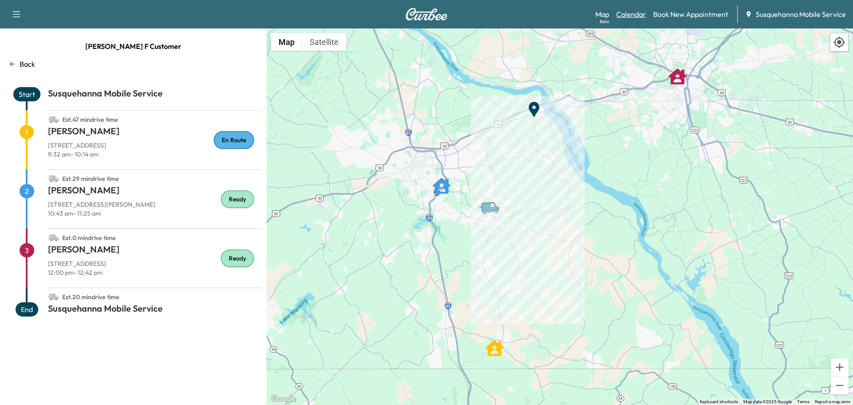
click at [638, 15] on link "Calendar" at bounding box center [631, 14] width 30 height 11
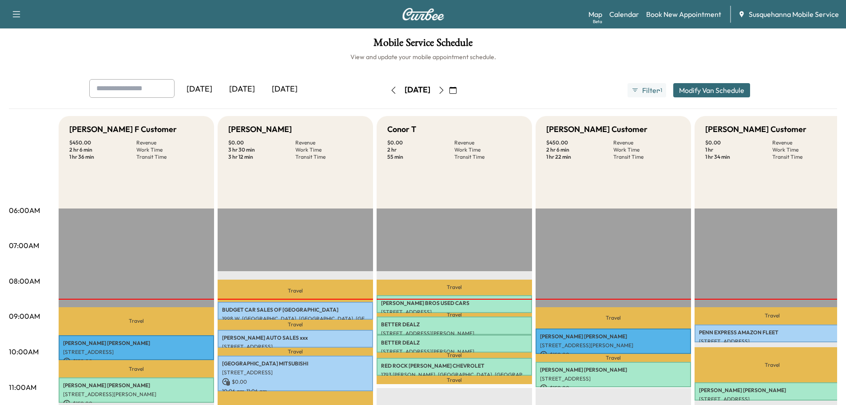
scroll to position [48, 0]
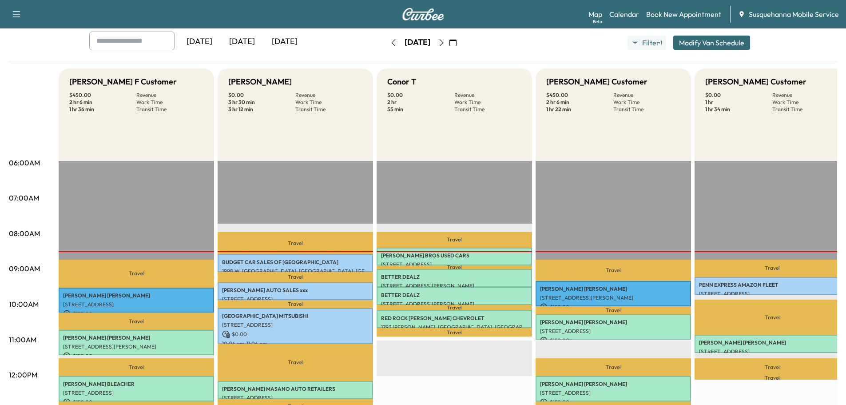
scroll to position [95, 0]
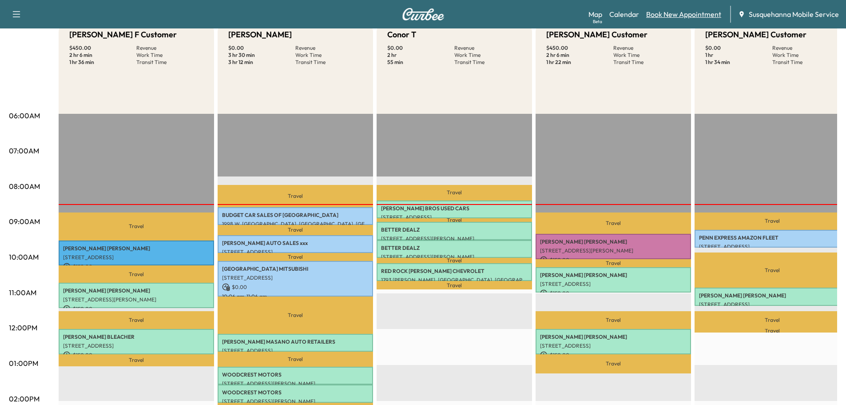
click at [690, 15] on link "Book New Appointment" at bounding box center [683, 14] width 75 height 11
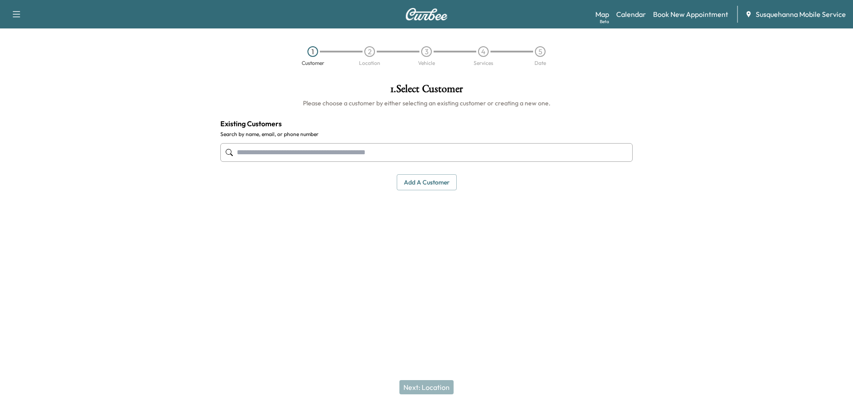
click at [425, 162] on div at bounding box center [426, 152] width 412 height 29
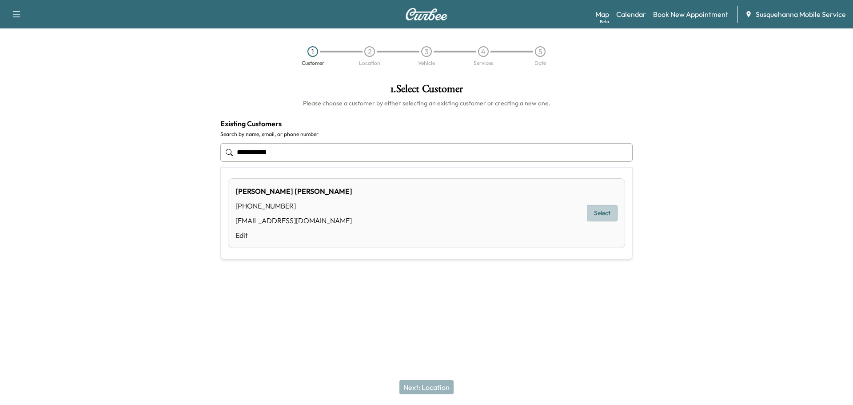
click at [602, 218] on button "Select" at bounding box center [602, 213] width 31 height 16
type input "**********"
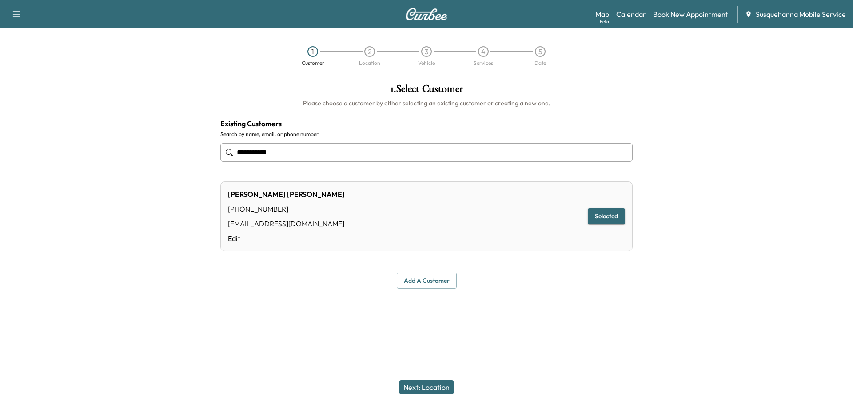
click at [427, 385] on button "Next: Location" at bounding box center [426, 387] width 54 height 14
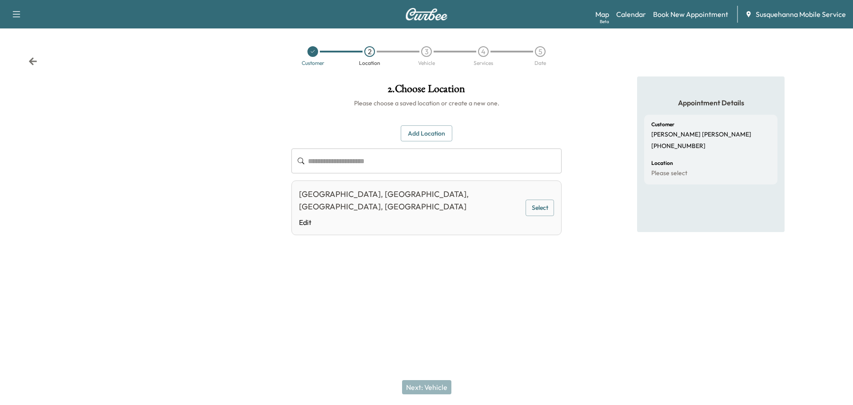
click at [532, 199] on button "Select" at bounding box center [540, 207] width 28 height 16
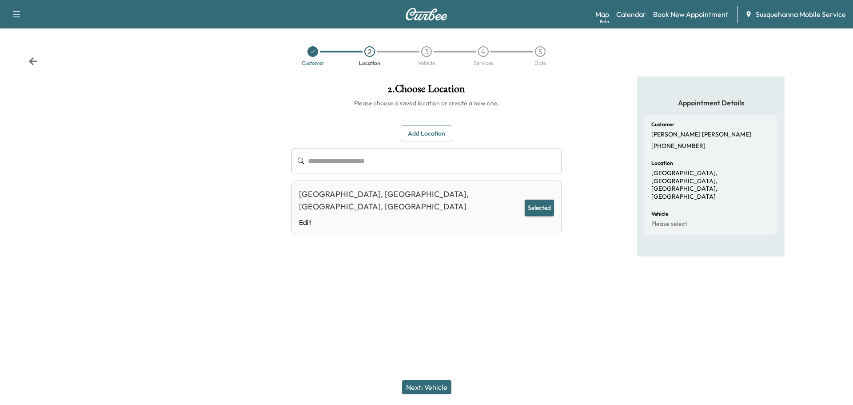
click at [431, 390] on button "Next: Vehicle" at bounding box center [426, 387] width 49 height 14
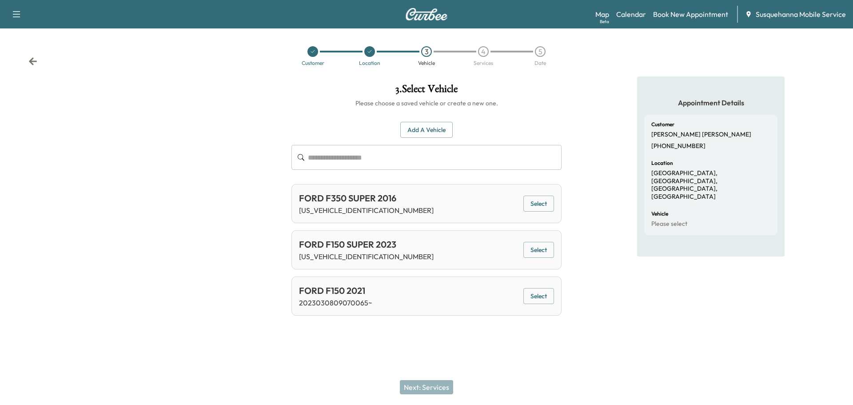
click at [553, 250] on button "Select" at bounding box center [538, 250] width 31 height 16
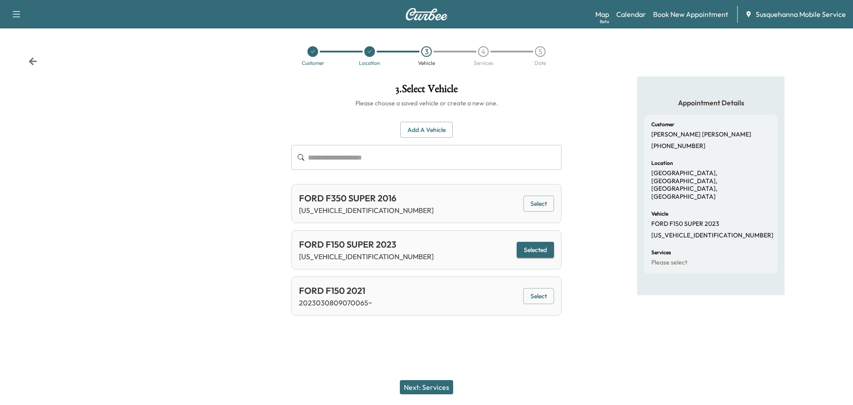
click at [453, 384] on div "Next: Services" at bounding box center [426, 387] width 853 height 36
click at [445, 386] on button "Next: Services" at bounding box center [426, 387] width 53 height 14
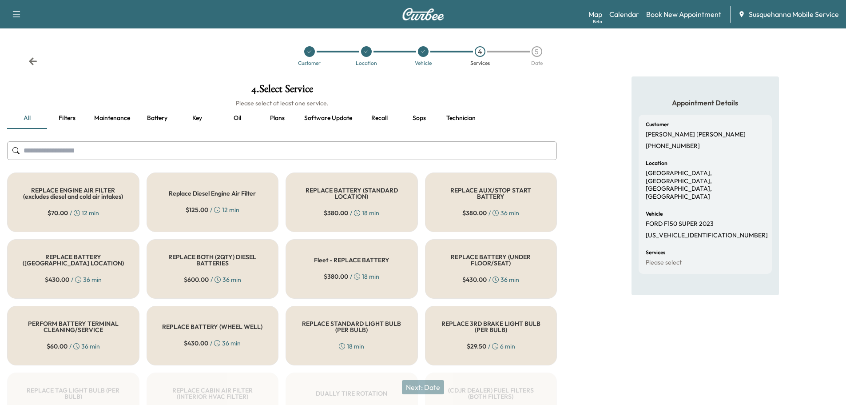
drag, startPoint x: 351, startPoint y: 155, endPoint x: 356, endPoint y: 151, distance: 6.3
click at [356, 151] on input "text" at bounding box center [282, 150] width 550 height 19
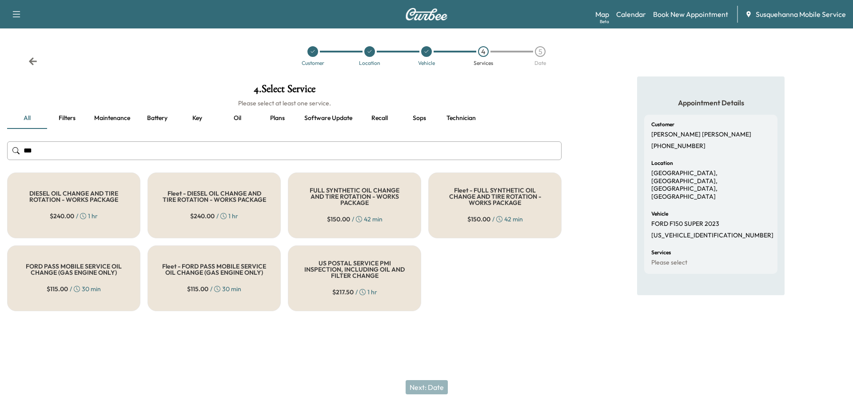
type input "***"
click at [351, 200] on h5 "FULL SYNTHETIC OIL CHANGE AND TIRE ROTATION - WORKS PACKAGE" at bounding box center [355, 196] width 104 height 19
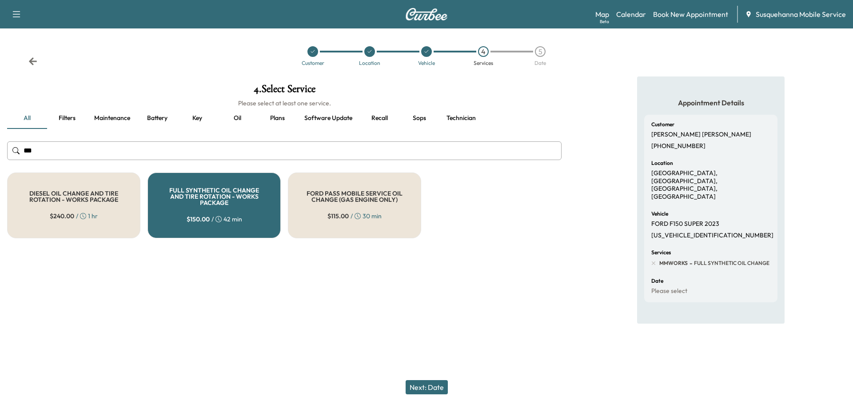
click at [427, 388] on button "Next: Date" at bounding box center [427, 387] width 42 height 14
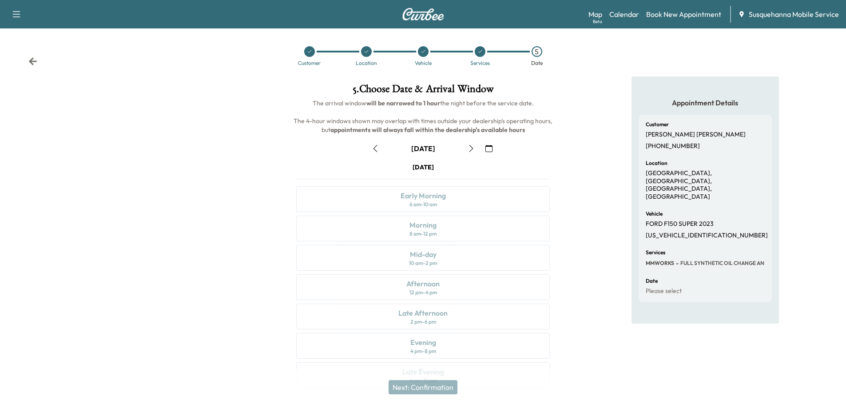
click at [493, 148] on button "button" at bounding box center [489, 148] width 15 height 14
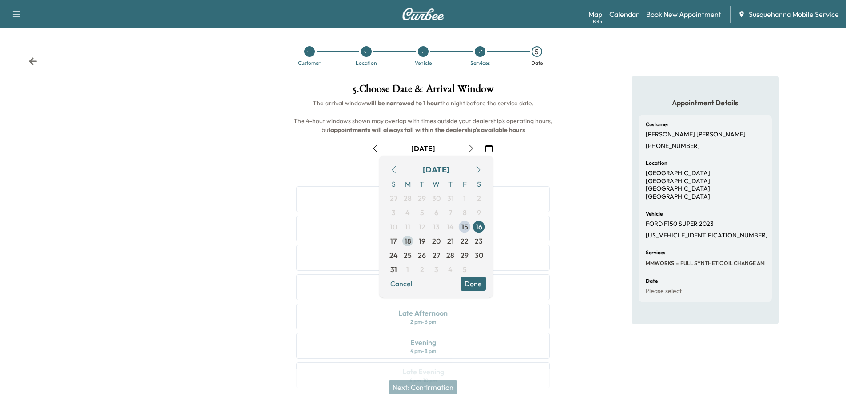
click at [410, 243] on span "18" at bounding box center [408, 240] width 7 height 11
click at [480, 279] on button "Done" at bounding box center [473, 283] width 25 height 14
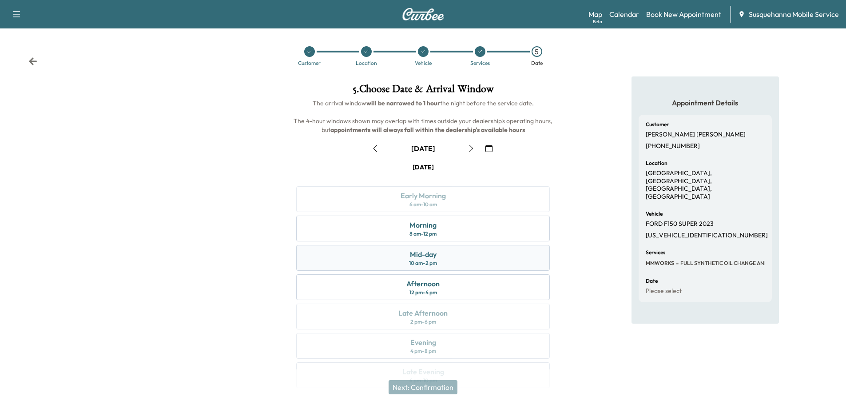
click at [473, 259] on div "Mid-day 10 am - 2 pm" at bounding box center [423, 258] width 254 height 26
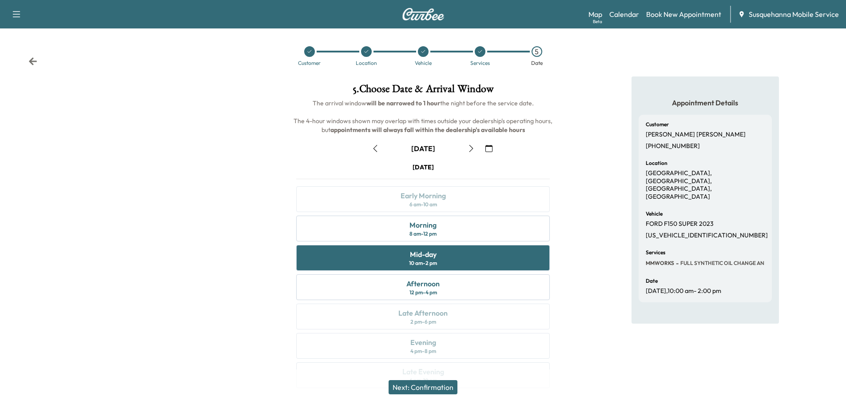
click at [451, 386] on button "Next: Confirmation" at bounding box center [423, 387] width 69 height 14
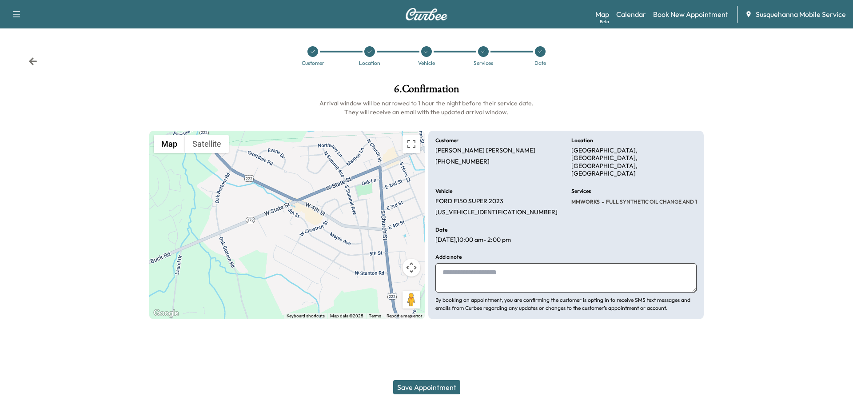
click at [475, 271] on textarea at bounding box center [565, 277] width 261 height 29
type textarea "**********"
click at [412, 387] on button "Save Appointment" at bounding box center [426, 387] width 67 height 14
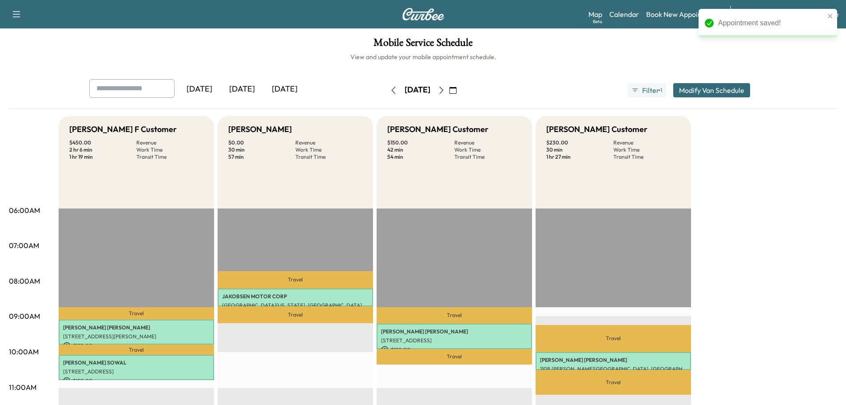
scroll to position [48, 0]
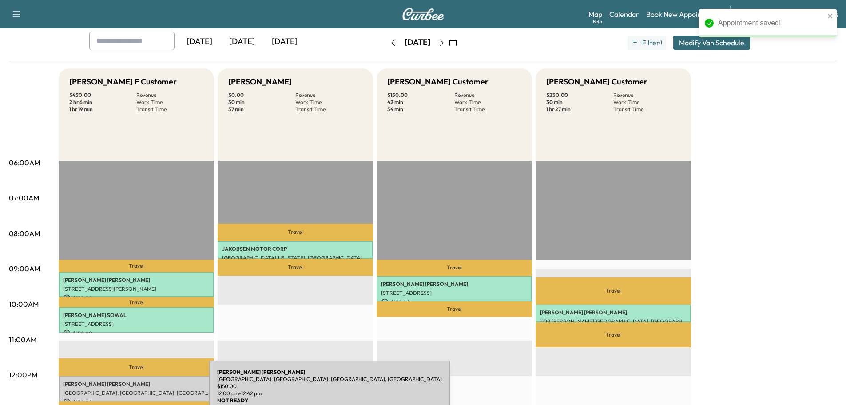
click at [143, 391] on p "[GEOGRAPHIC_DATA], [GEOGRAPHIC_DATA], [GEOGRAPHIC_DATA], [GEOGRAPHIC_DATA]" at bounding box center [136, 392] width 147 height 7
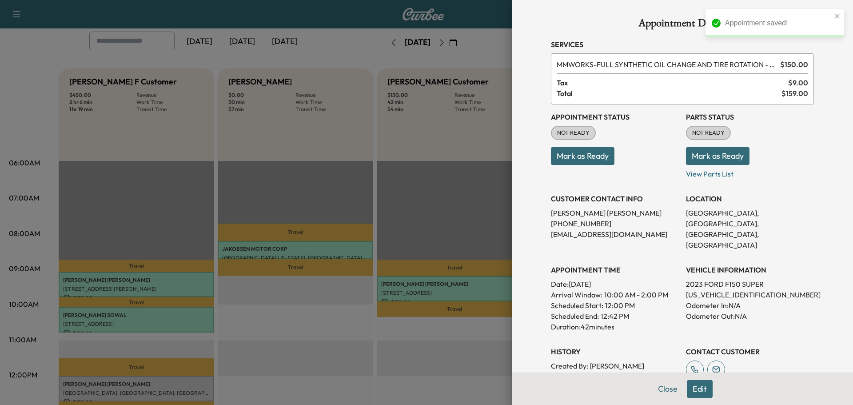
click at [686, 155] on button "Mark as Ready" at bounding box center [718, 156] width 64 height 18
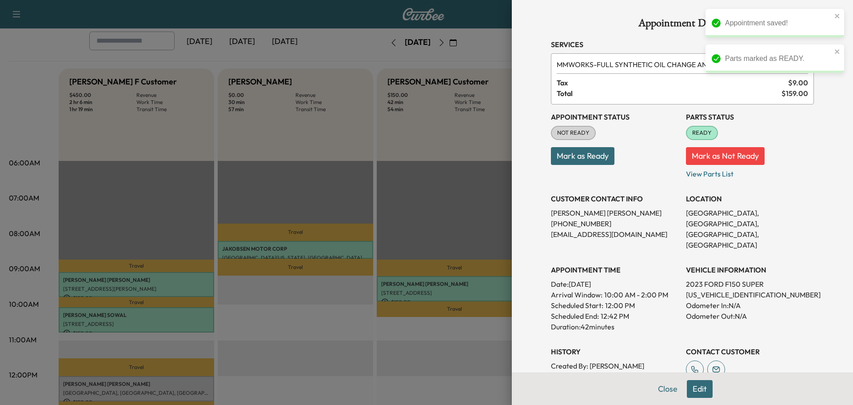
click at [588, 155] on button "Mark as Ready" at bounding box center [583, 156] width 64 height 18
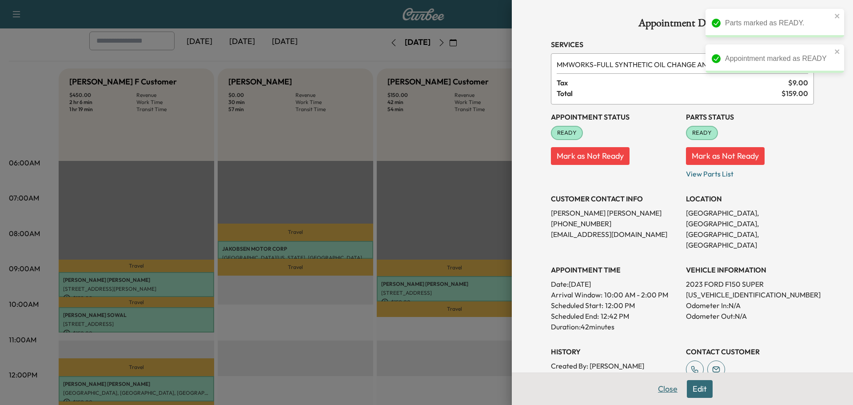
click at [659, 390] on button "Close" at bounding box center [667, 389] width 31 height 18
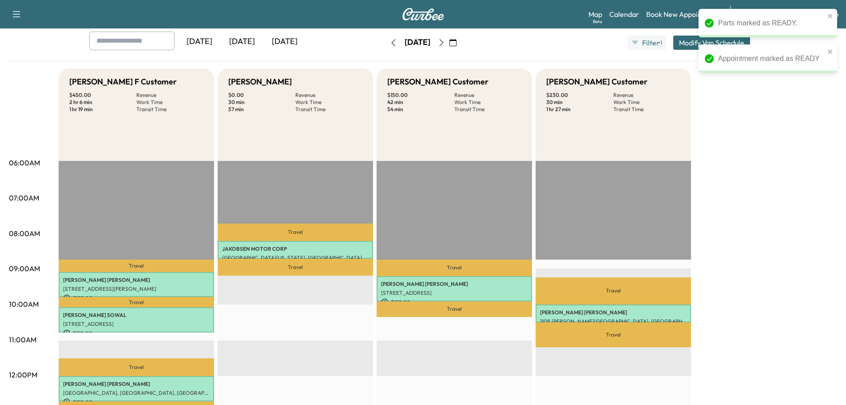
click at [774, 211] on div "[PERSON_NAME] F Customer $ 450.00 Revenue 2 hr 6 min Work Time 1 hr 19 min Tran…" at bounding box center [448, 401] width 779 height 666
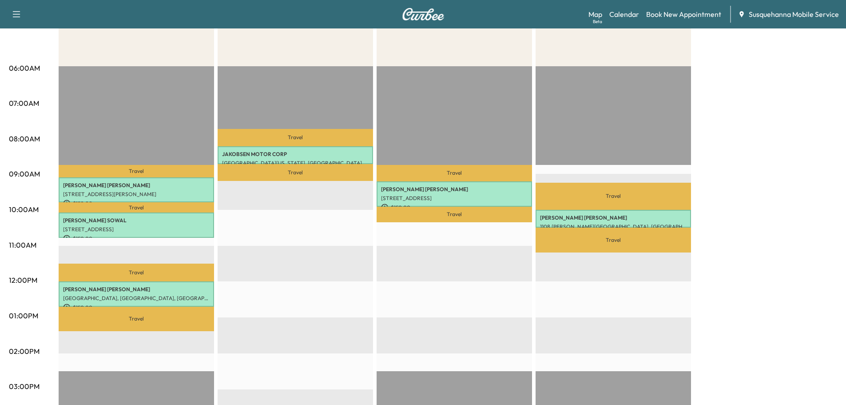
scroll to position [0, 0]
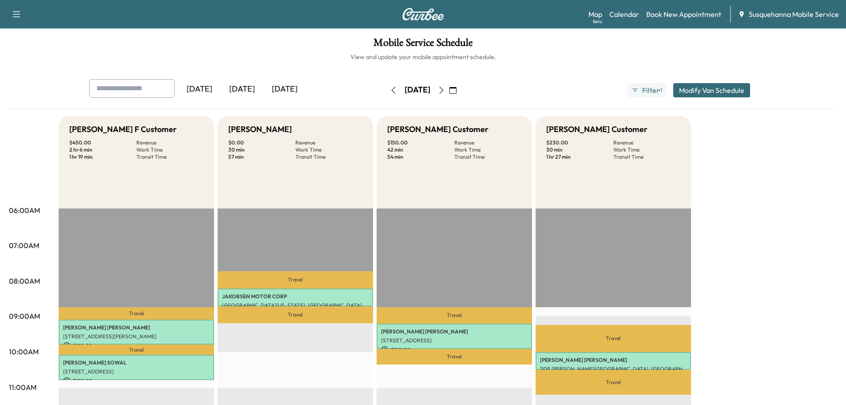
click at [390, 88] on icon "button" at bounding box center [393, 90] width 7 height 7
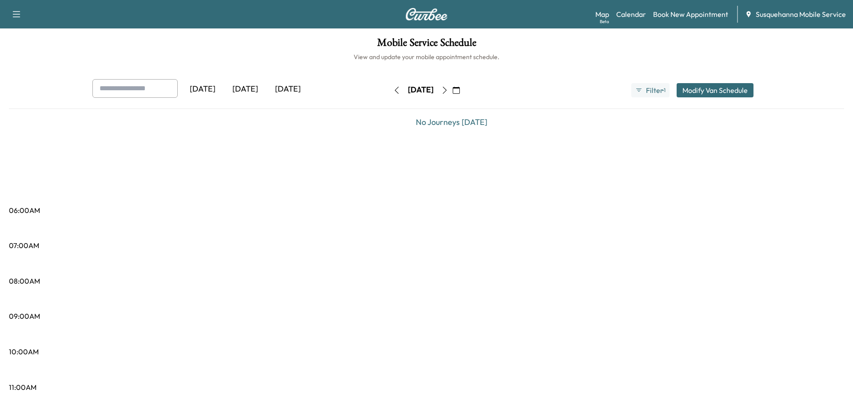
click at [393, 88] on icon "button" at bounding box center [396, 90] width 7 height 7
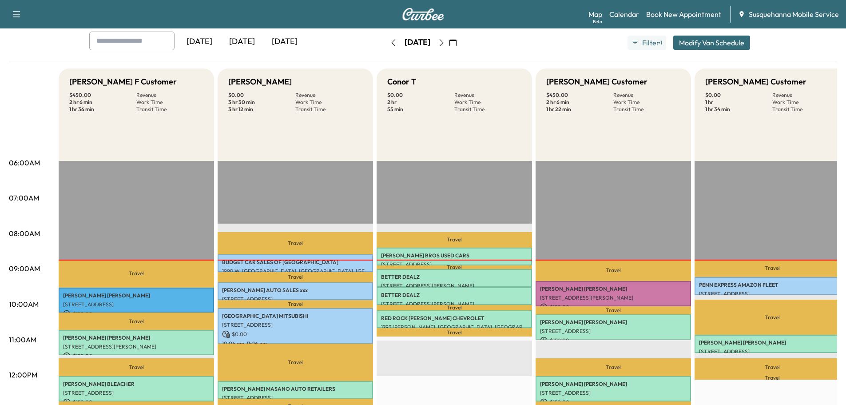
scroll to position [142, 0]
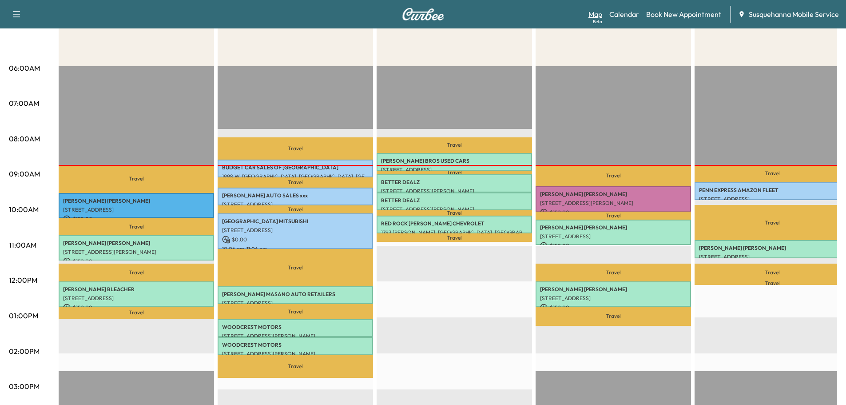
click at [596, 16] on link "Map Beta" at bounding box center [596, 14] width 14 height 11
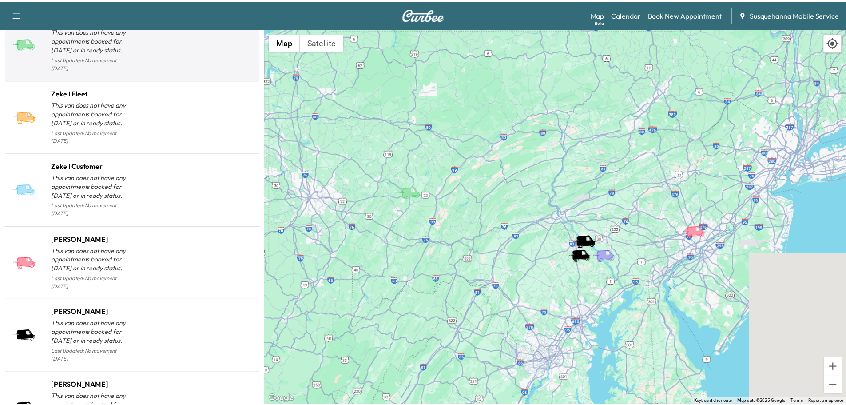
scroll to position [901, 0]
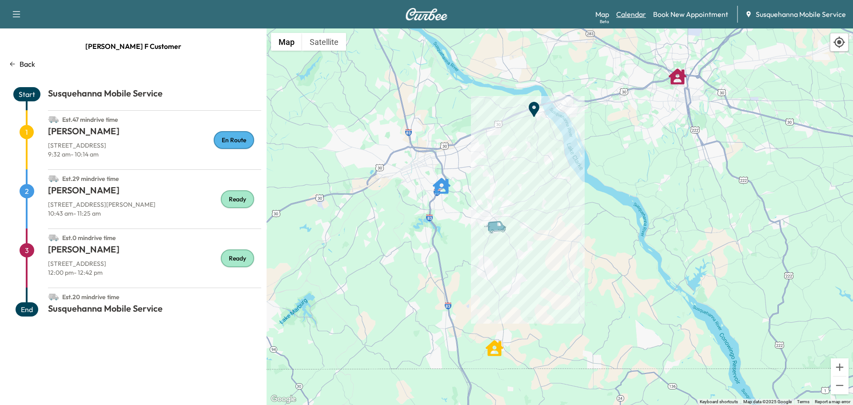
click at [630, 13] on link "Calendar" at bounding box center [631, 14] width 30 height 11
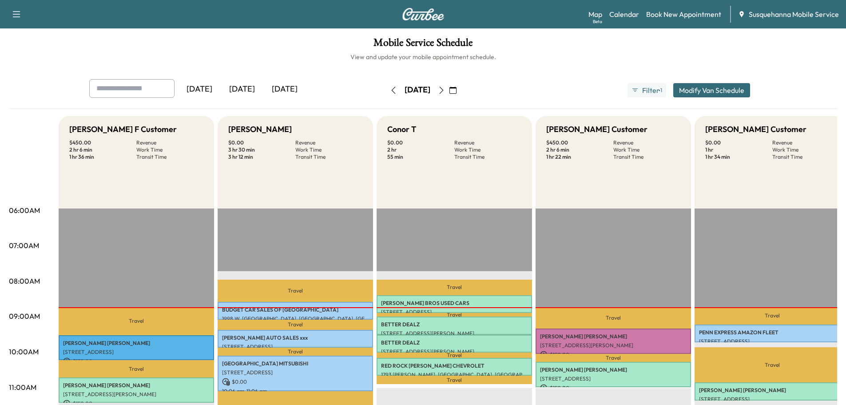
click at [457, 93] on icon "button" at bounding box center [453, 90] width 7 height 7
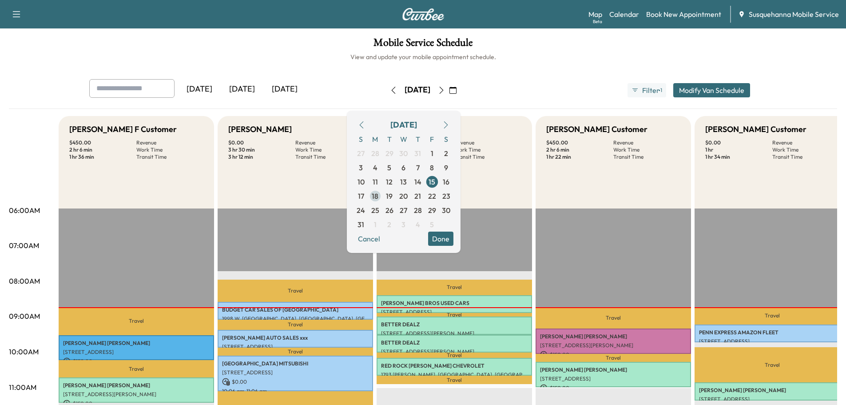
click at [379, 196] on span "18" at bounding box center [375, 196] width 7 height 11
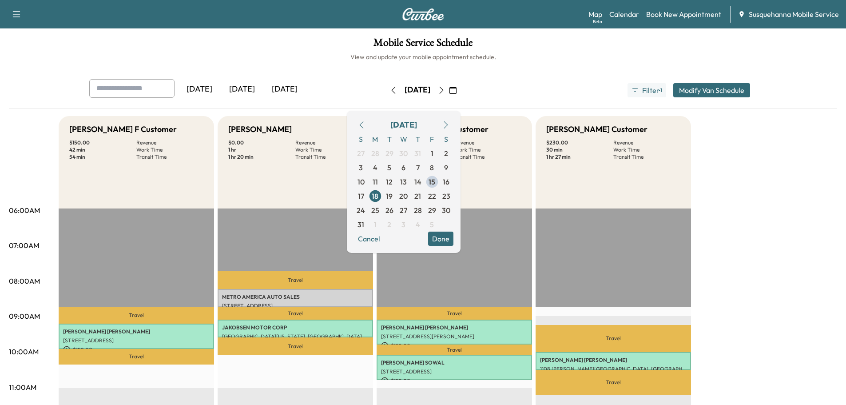
scroll to position [95, 0]
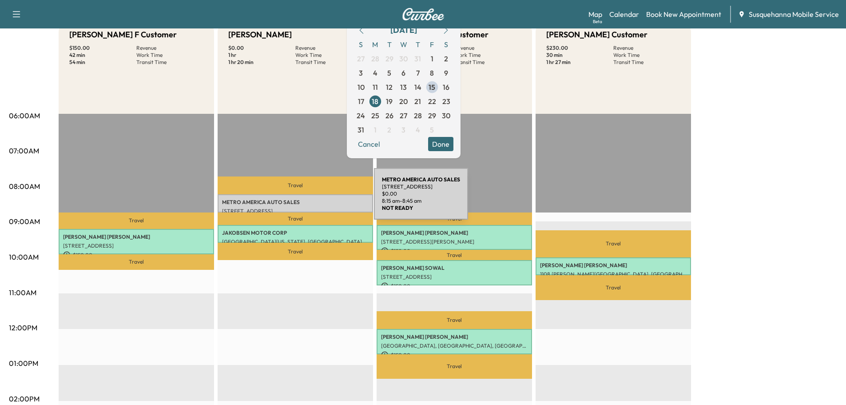
click at [307, 199] on p "METRO AMERICA AUTO SALES" at bounding box center [295, 202] width 147 height 7
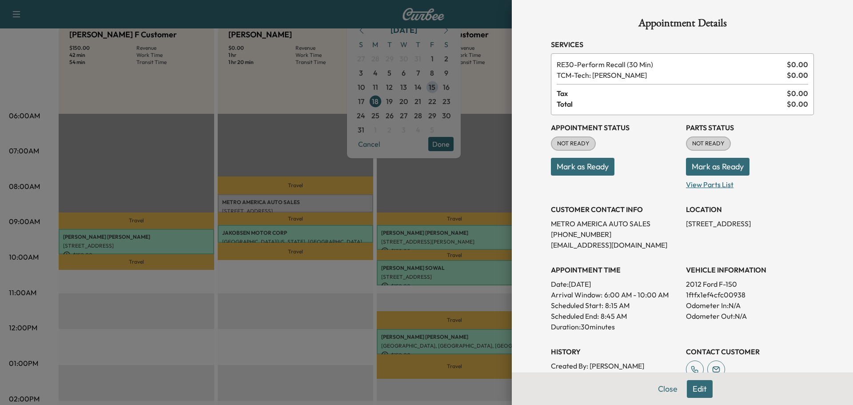
click at [699, 177] on p "View Parts List" at bounding box center [750, 182] width 128 height 14
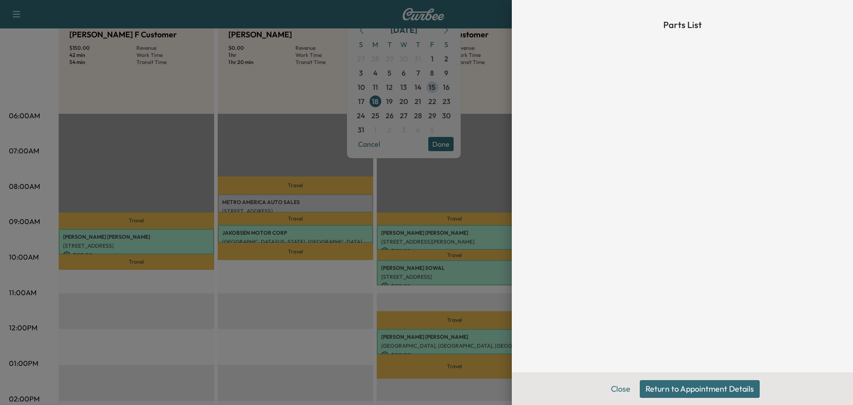
click at [694, 386] on button "Return to Appointment Details" at bounding box center [700, 389] width 120 height 18
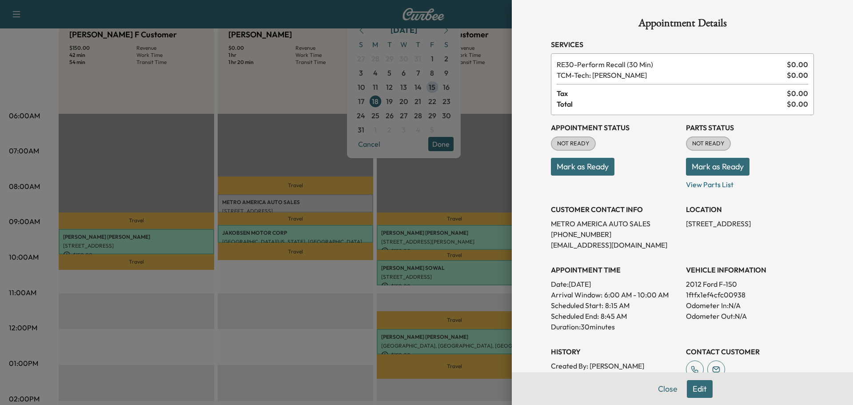
click at [692, 169] on button "Mark as Ready" at bounding box center [718, 167] width 64 height 18
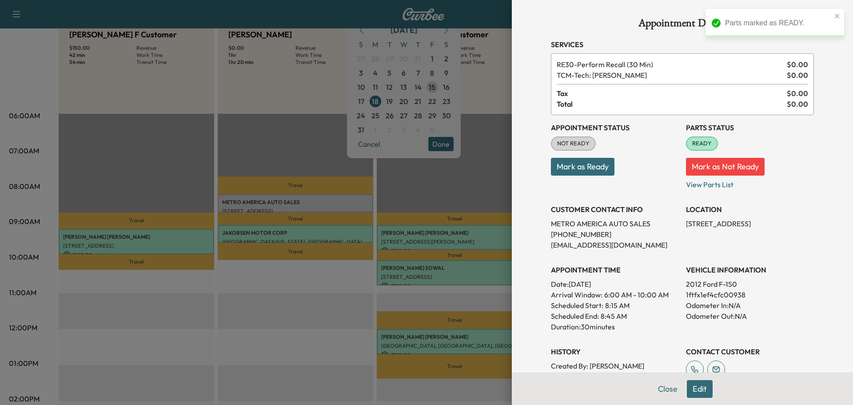
click at [578, 170] on button "Mark as Ready" at bounding box center [583, 167] width 64 height 18
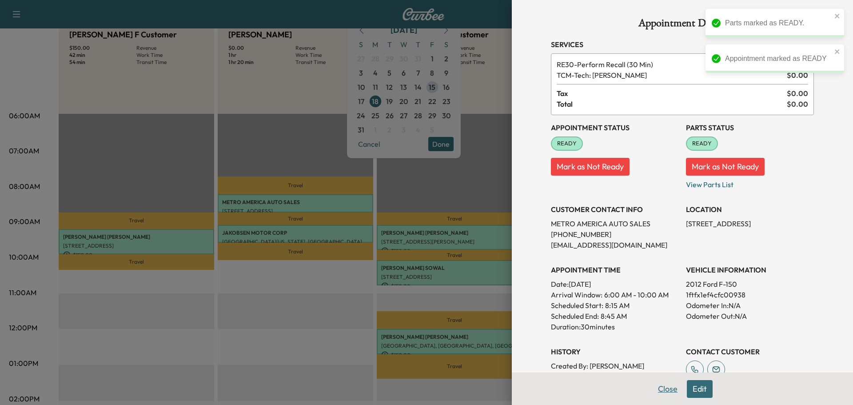
click at [666, 394] on button "Close" at bounding box center [667, 389] width 31 height 18
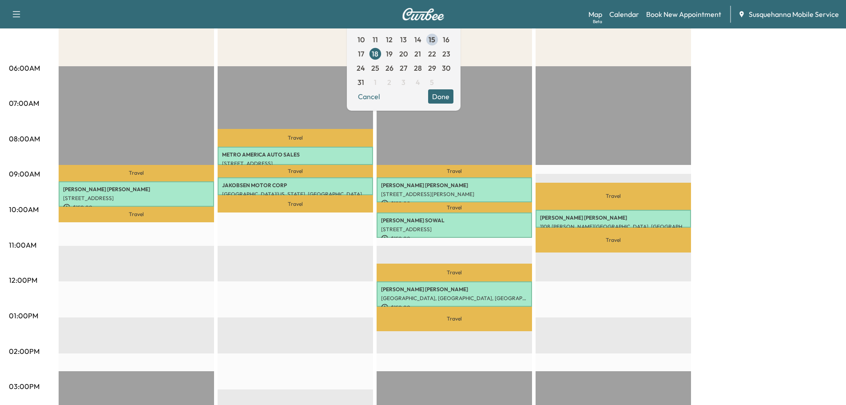
scroll to position [0, 0]
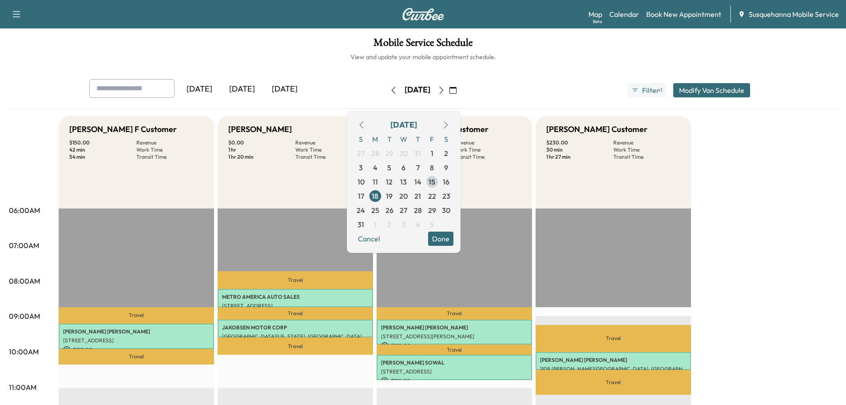
click at [435, 183] on span "15" at bounding box center [432, 181] width 7 height 11
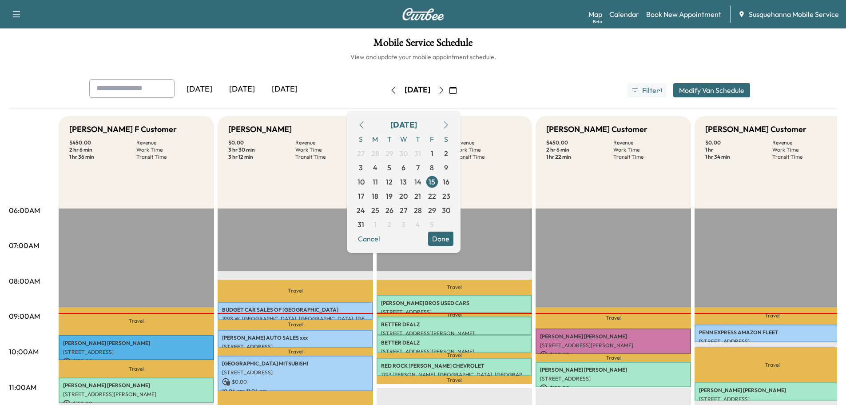
click at [454, 237] on button "Done" at bounding box center [440, 238] width 25 height 14
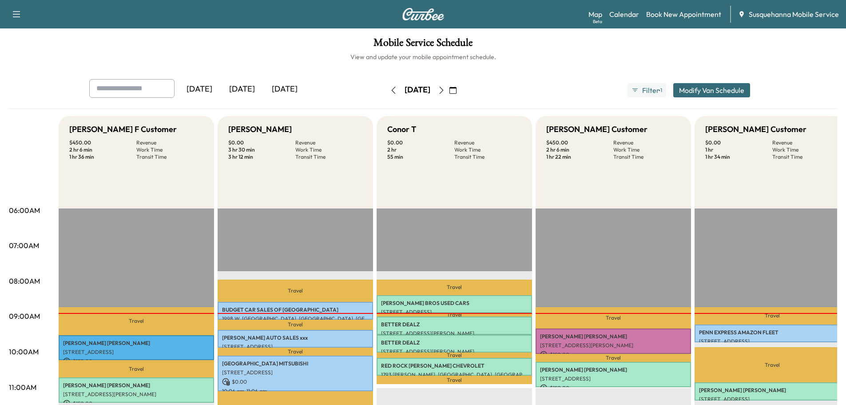
scroll to position [142, 0]
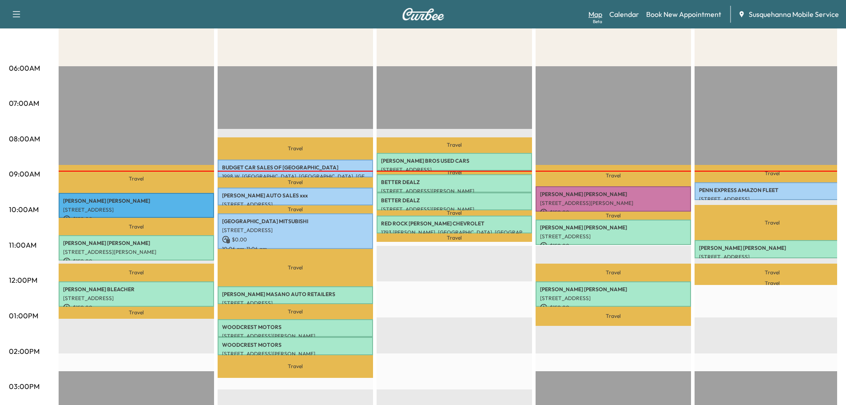
click at [595, 15] on link "Map Beta" at bounding box center [596, 14] width 14 height 11
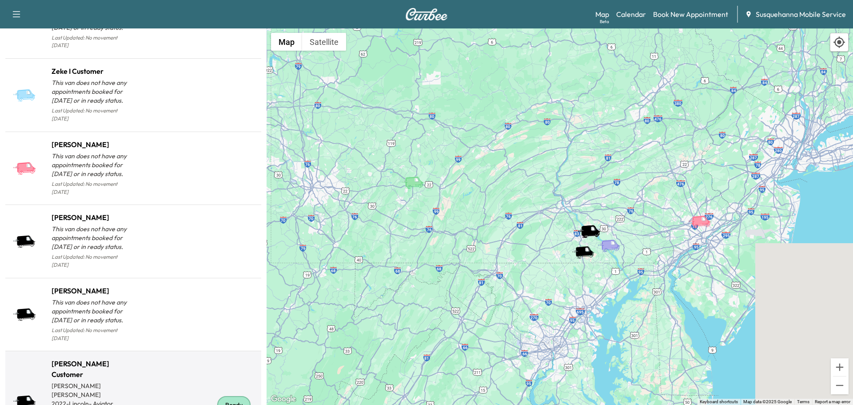
scroll to position [933, 0]
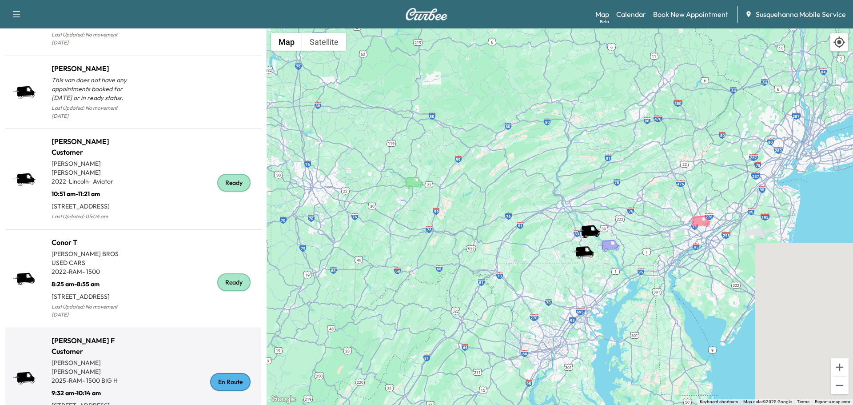
click at [216, 373] on div "En Route" at bounding box center [230, 382] width 40 height 18
